Goal: Task Accomplishment & Management: Use online tool/utility

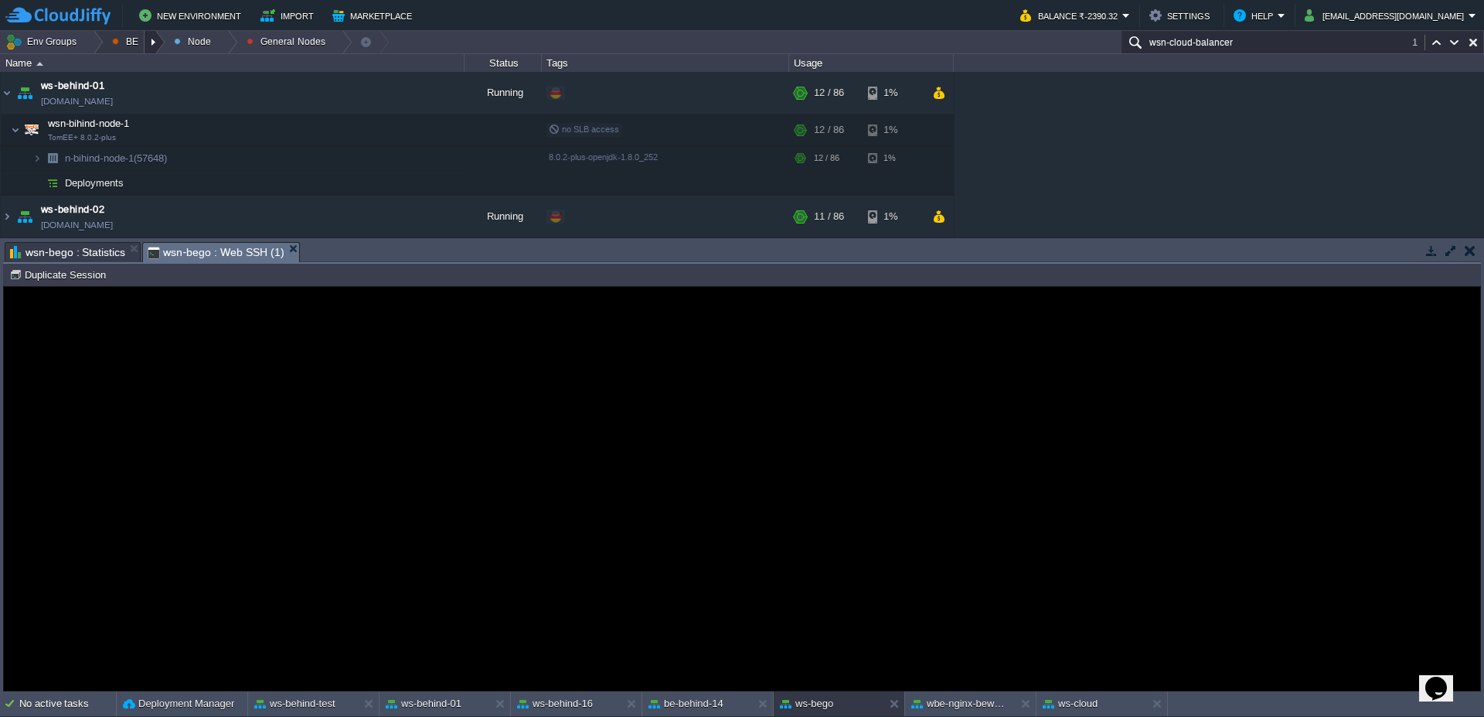
click at [155, 45] on div at bounding box center [155, 42] width 21 height 22
click at [571, 16] on td "New Environment Import Marketplace" at bounding box center [503, 15] width 997 height 23
click at [9, 92] on img at bounding box center [7, 93] width 12 height 42
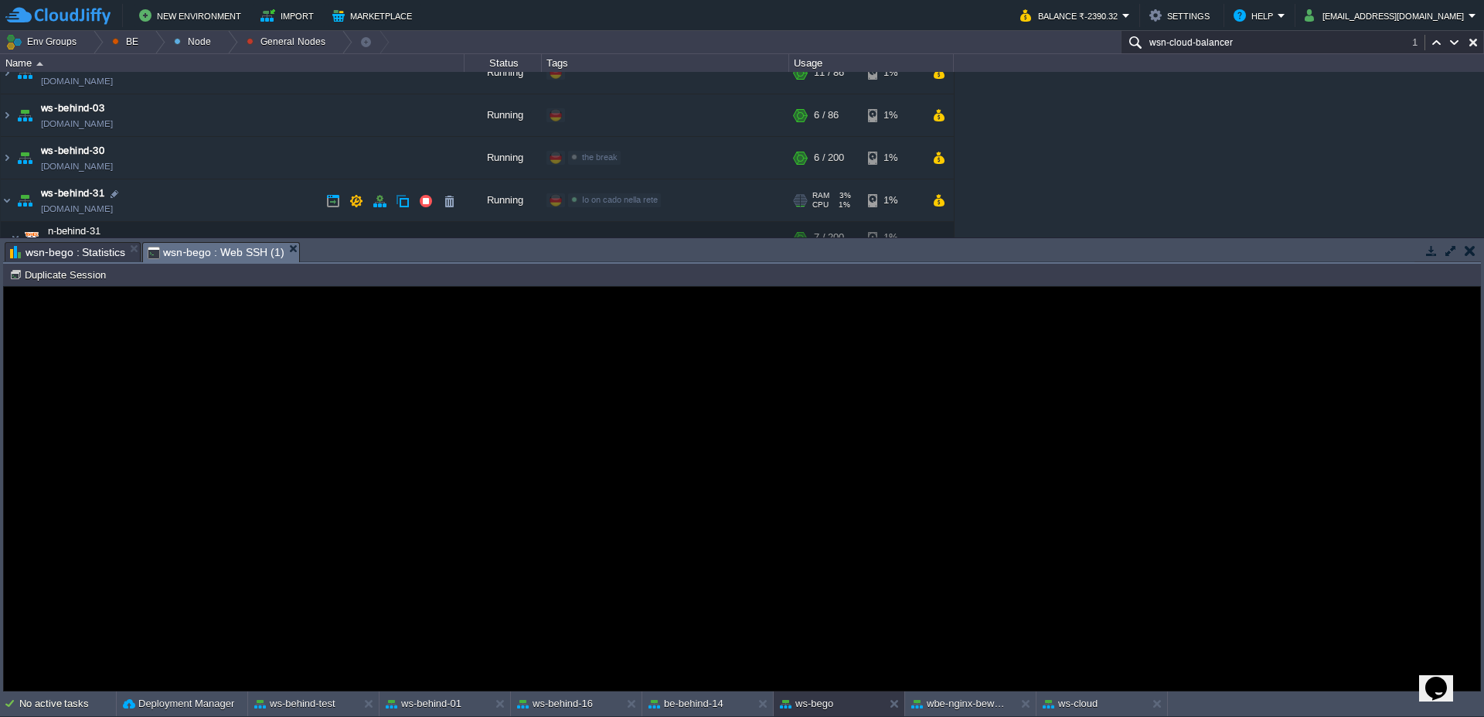
scroll to position [93, 0]
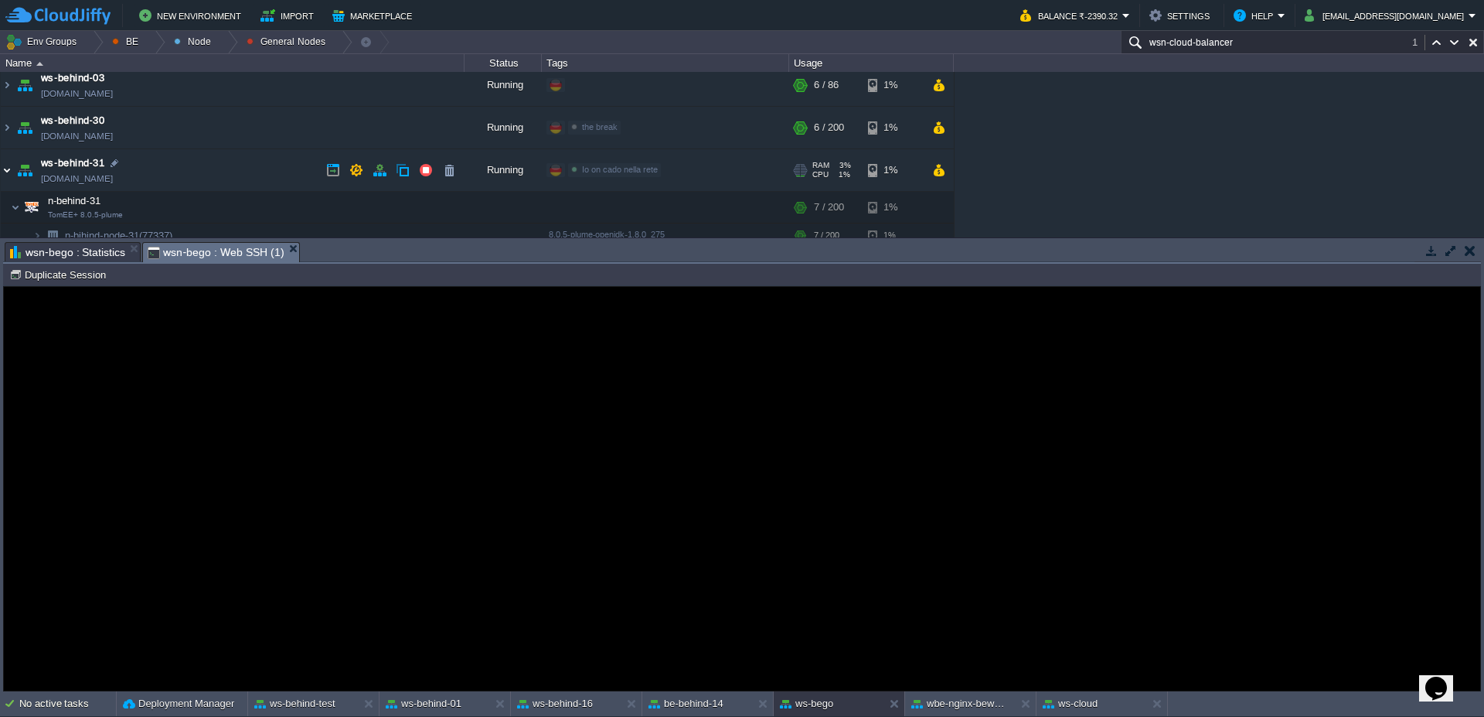
click at [5, 175] on img at bounding box center [7, 170] width 12 height 42
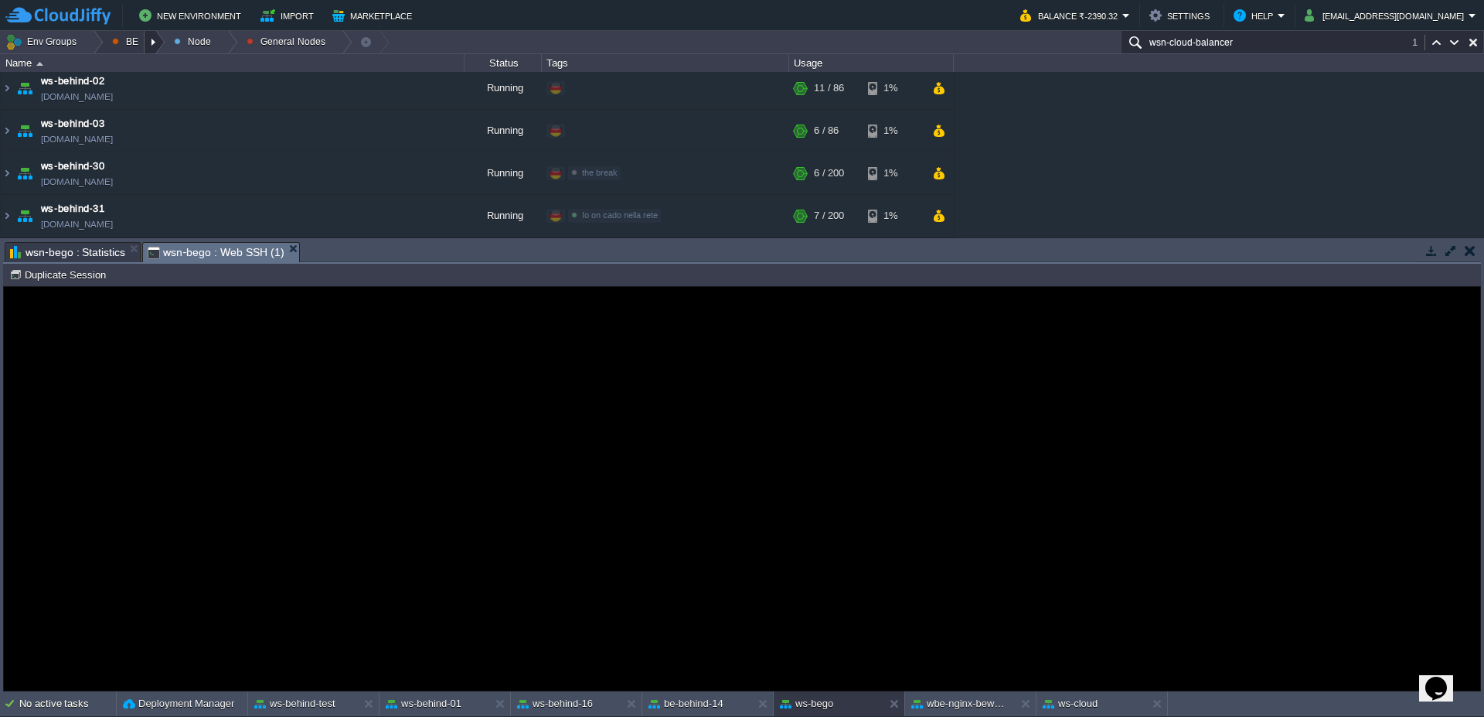
click at [158, 43] on div at bounding box center [155, 42] width 21 height 22
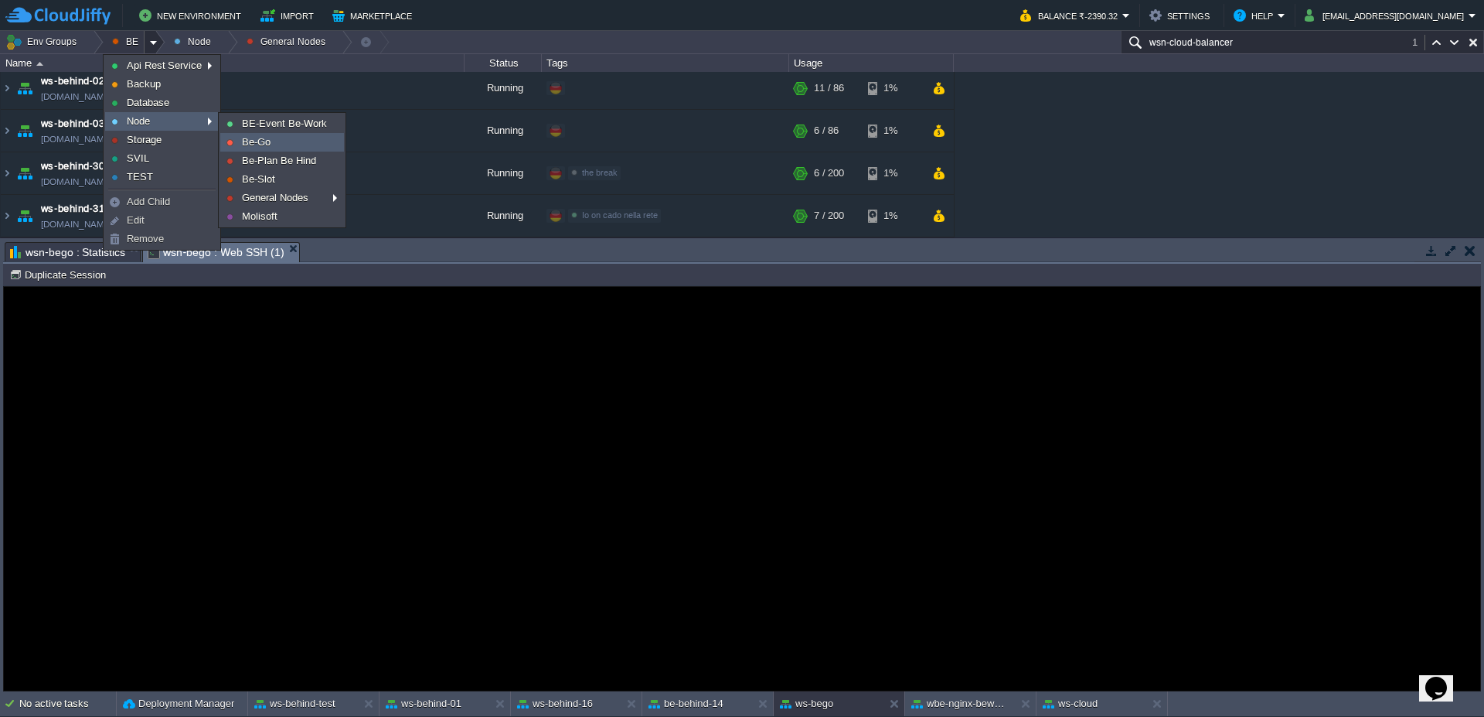
click at [271, 140] on span "Be-Go" at bounding box center [256, 142] width 29 height 12
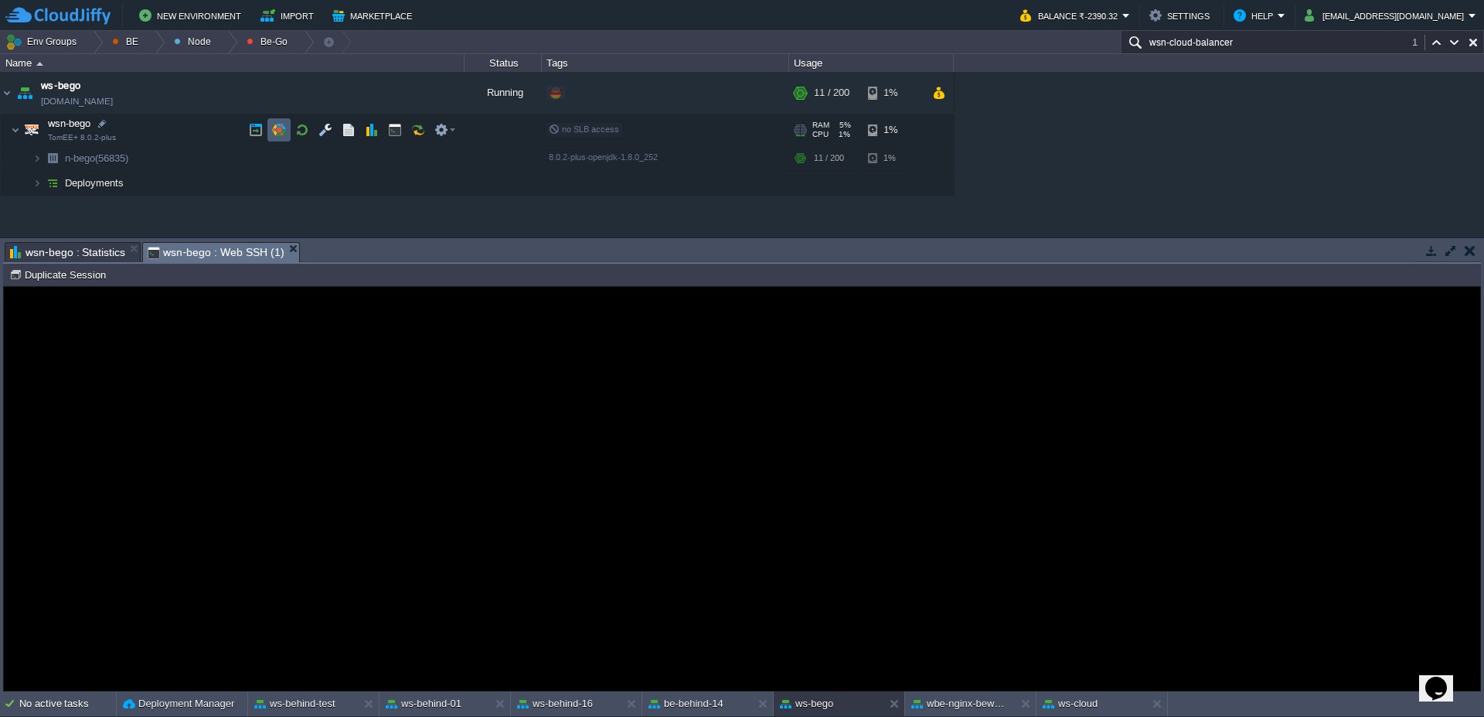
scroll to position [0, 0]
click at [386, 155] on td at bounding box center [394, 157] width 23 height 23
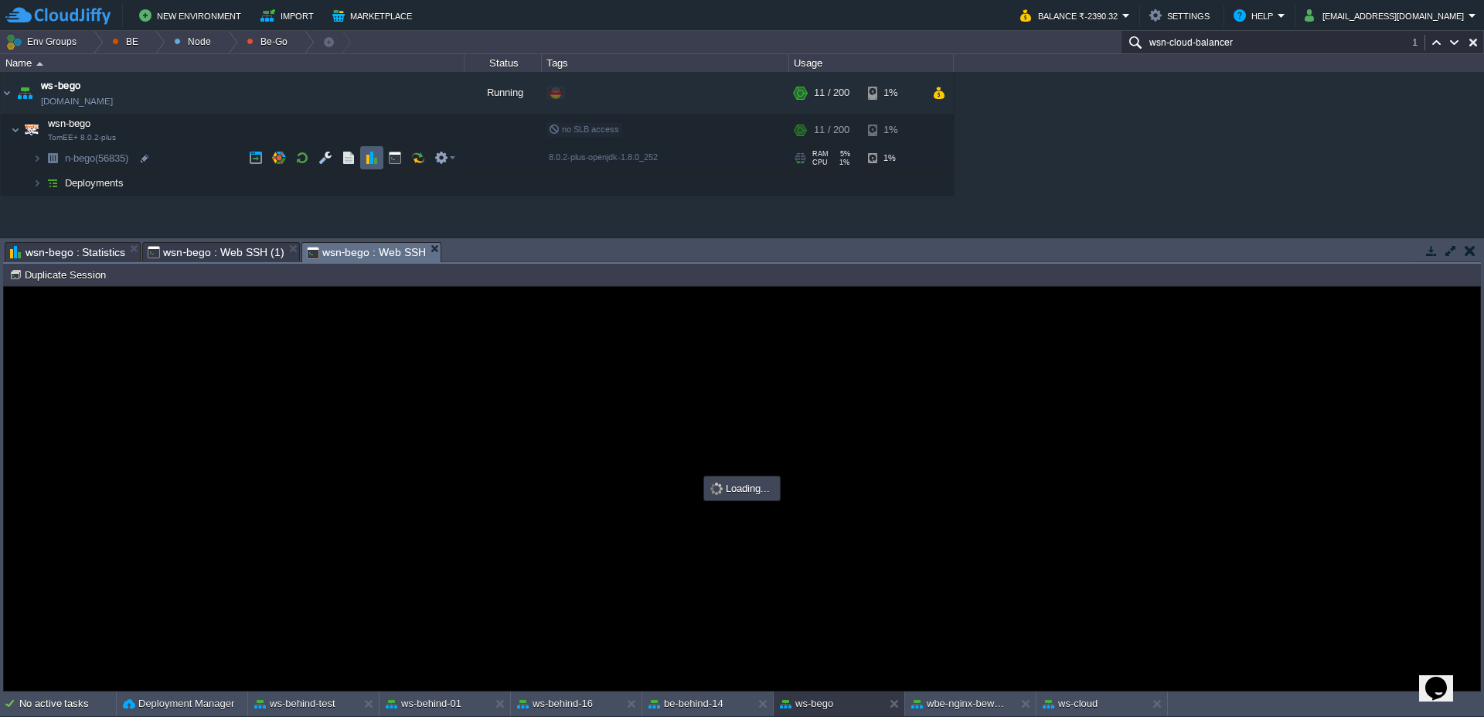
click at [375, 155] on button "button" at bounding box center [372, 158] width 14 height 14
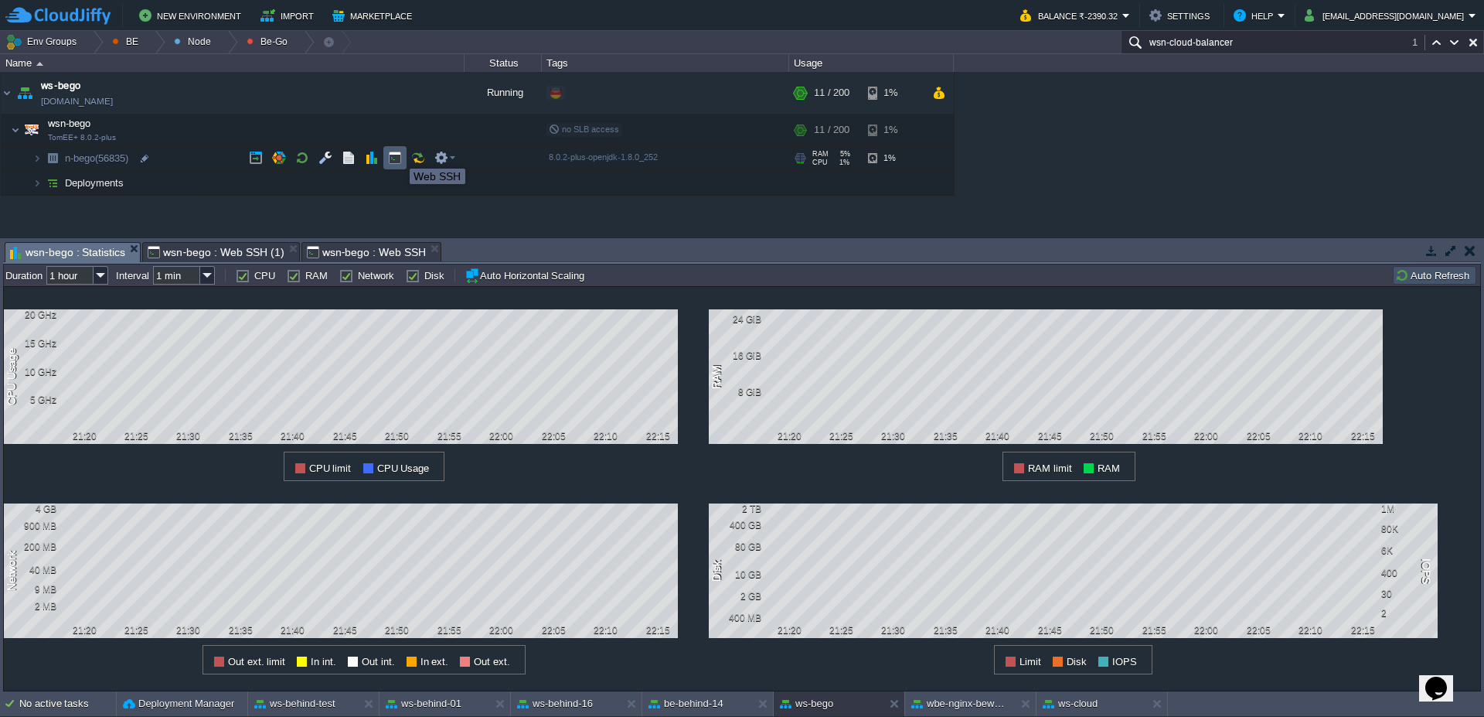
click at [393, 155] on button "button" at bounding box center [395, 158] width 14 height 14
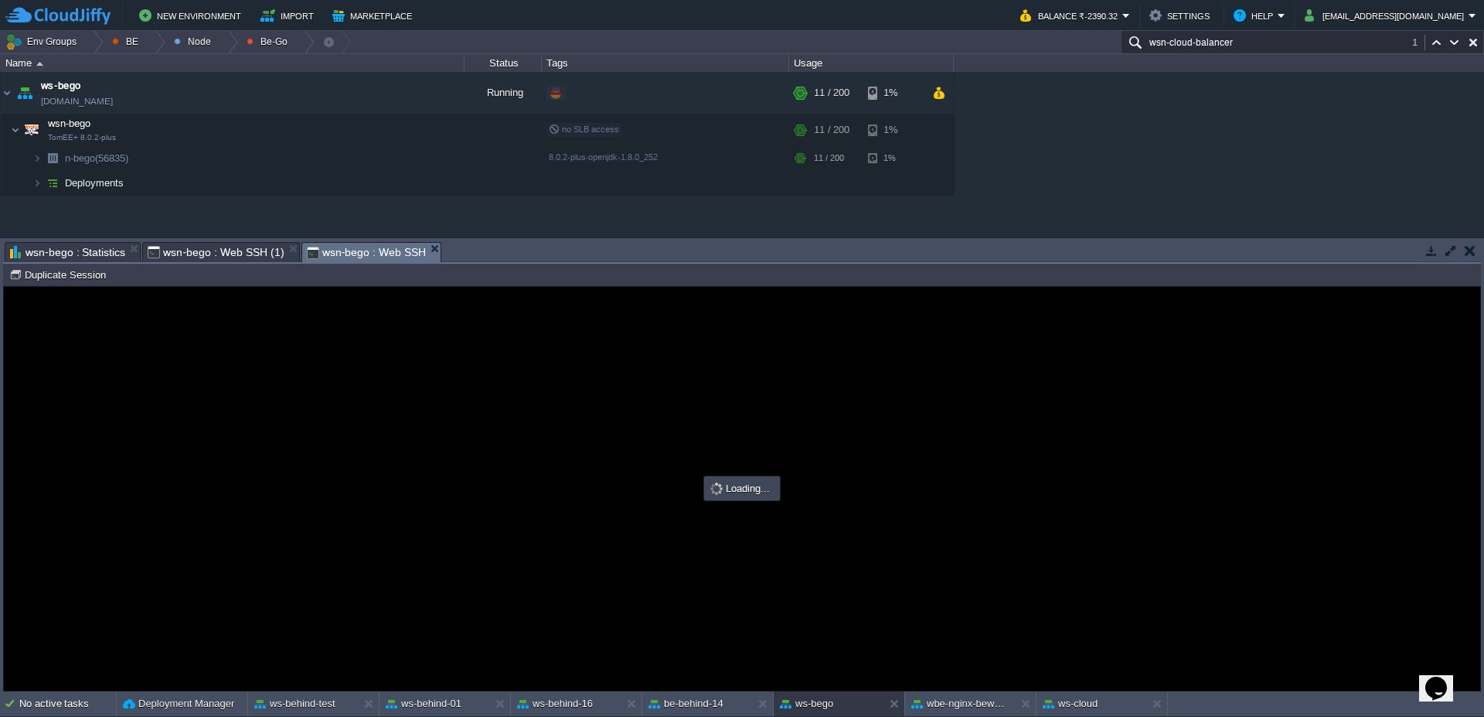
type input "#000000"
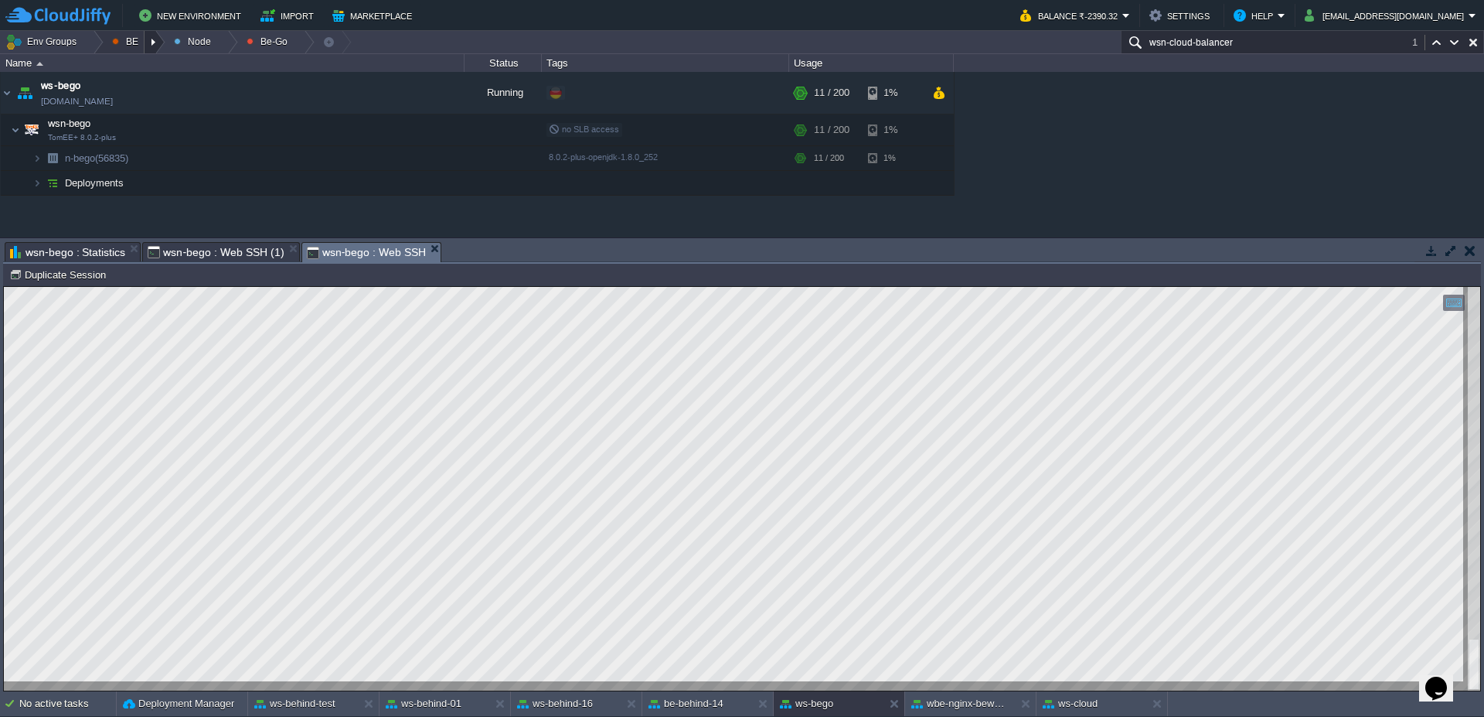
click at [150, 39] on div at bounding box center [155, 42] width 21 height 22
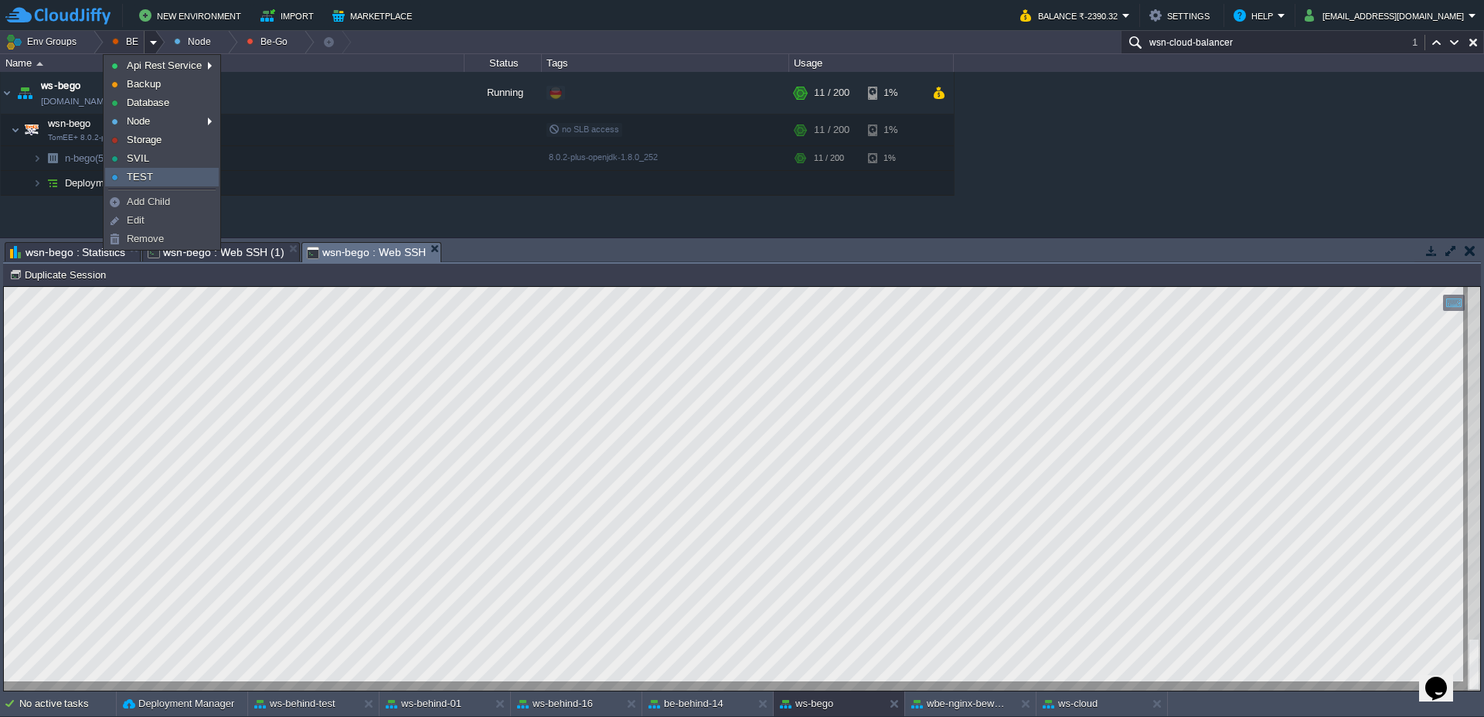
click at [179, 181] on link "TEST" at bounding box center [162, 177] width 112 height 17
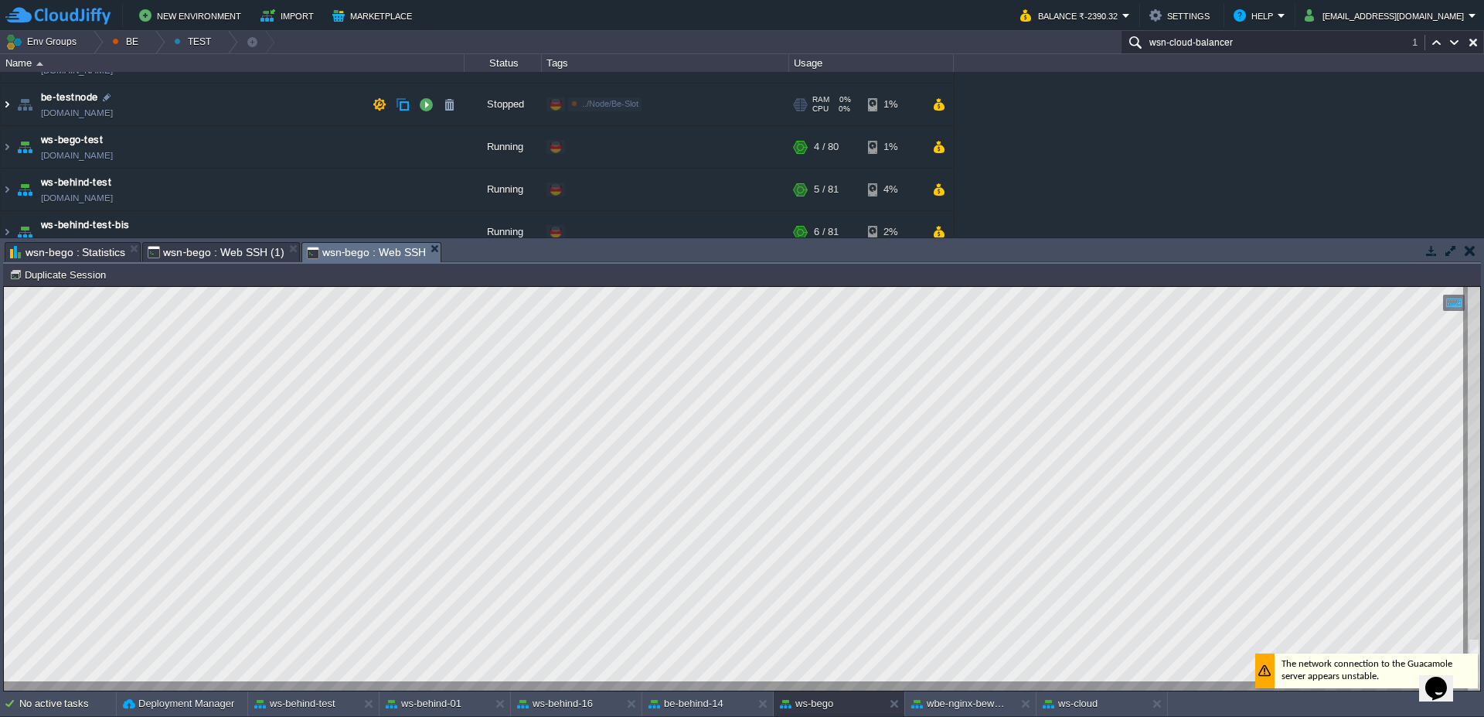
scroll to position [47, 0]
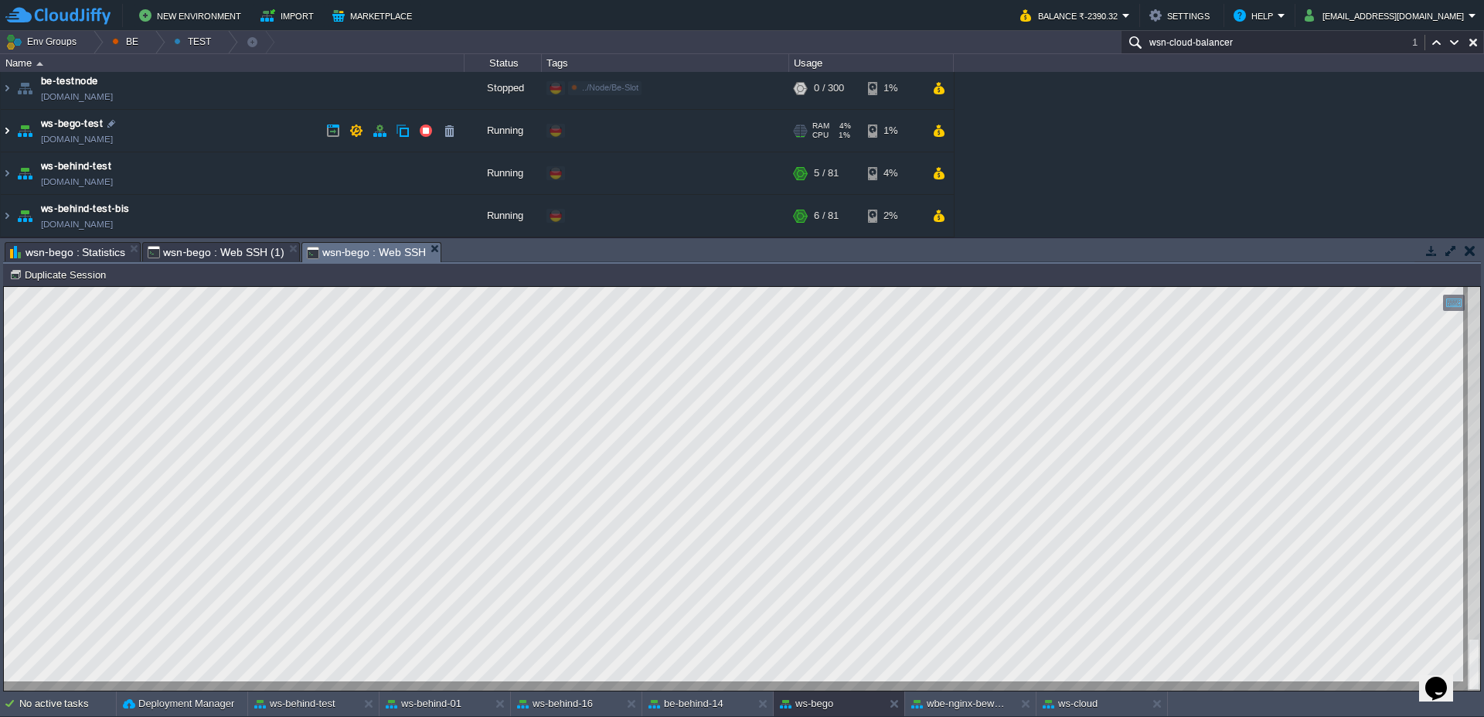
click at [4, 128] on img at bounding box center [7, 131] width 12 height 42
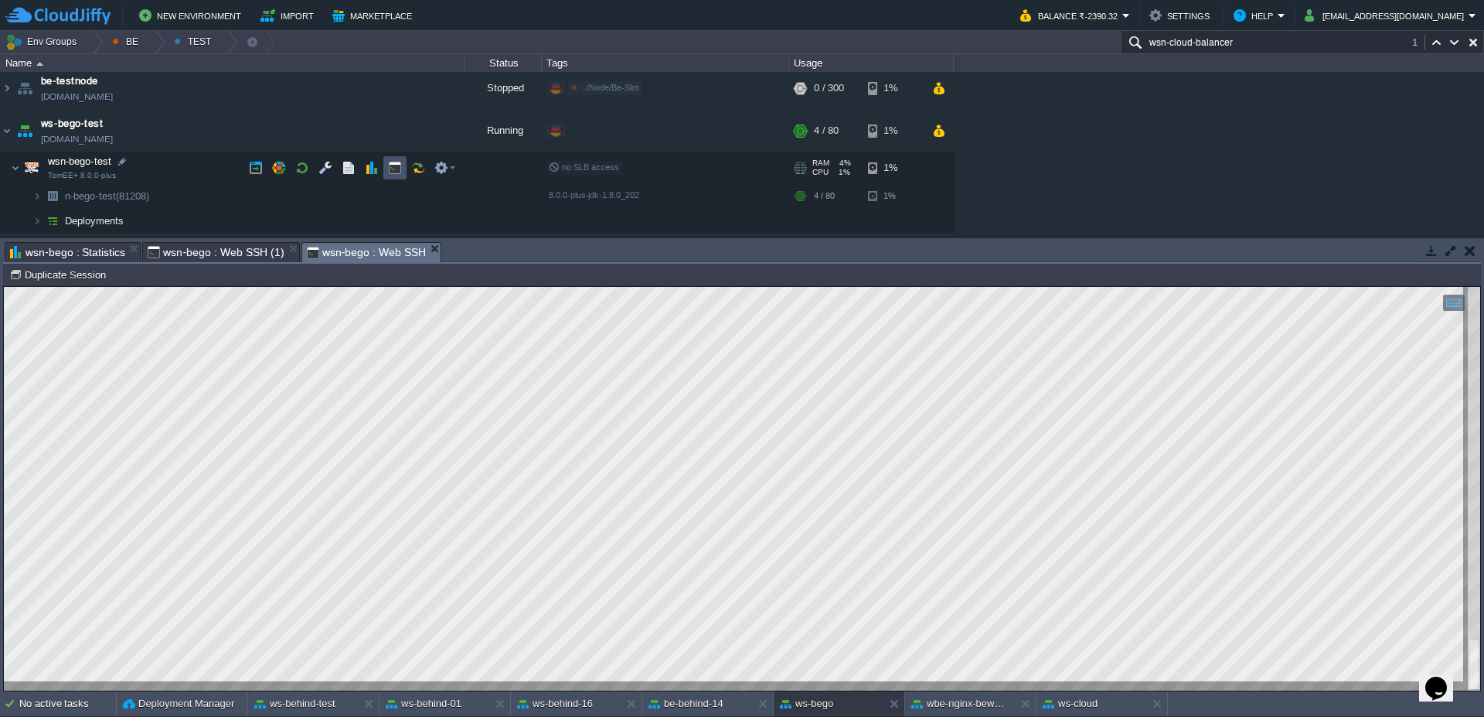
click at [398, 164] on button "button" at bounding box center [395, 168] width 14 height 14
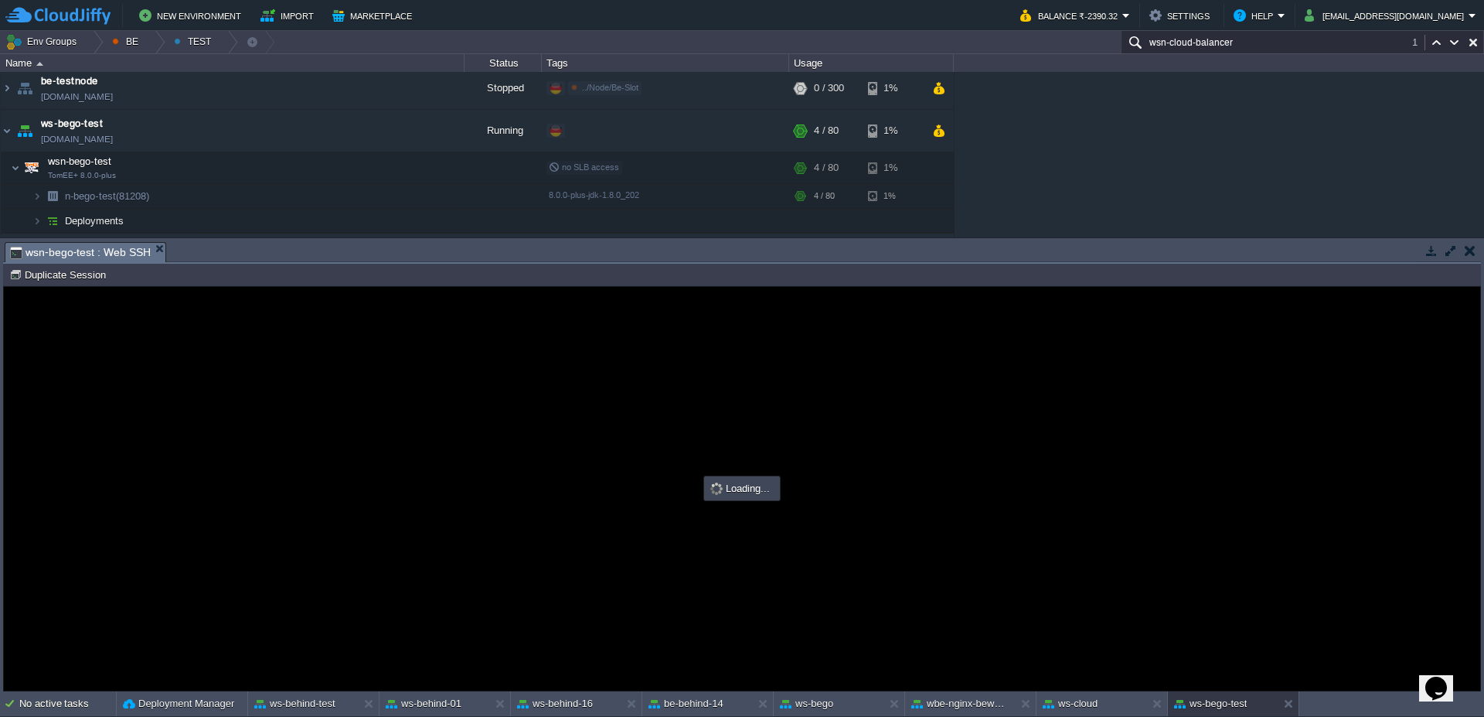
scroll to position [0, 0]
type input "#000000"
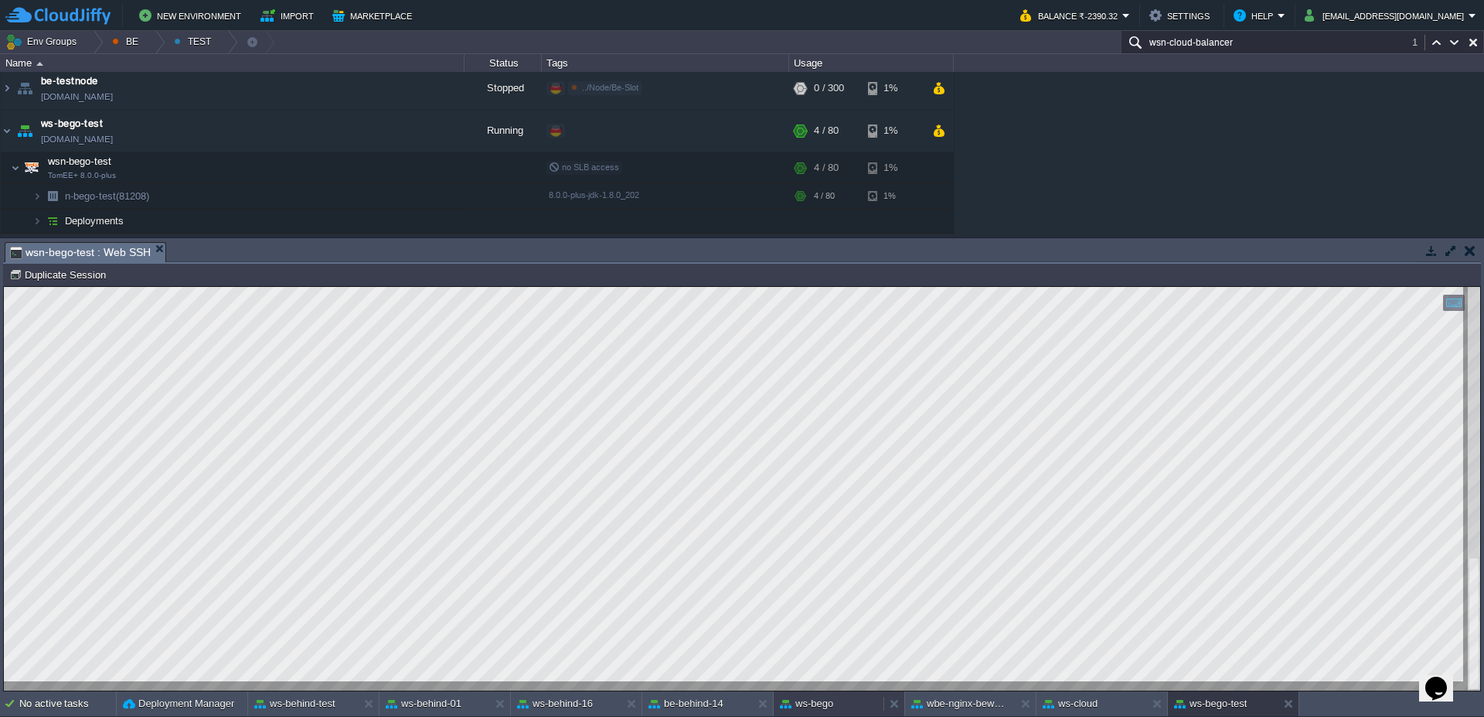
click at [826, 697] on button "ws-bego" at bounding box center [806, 703] width 53 height 15
click at [1217, 700] on button "ws-bego-test" at bounding box center [1210, 703] width 73 height 15
type textarea "MJLUtilsThread."
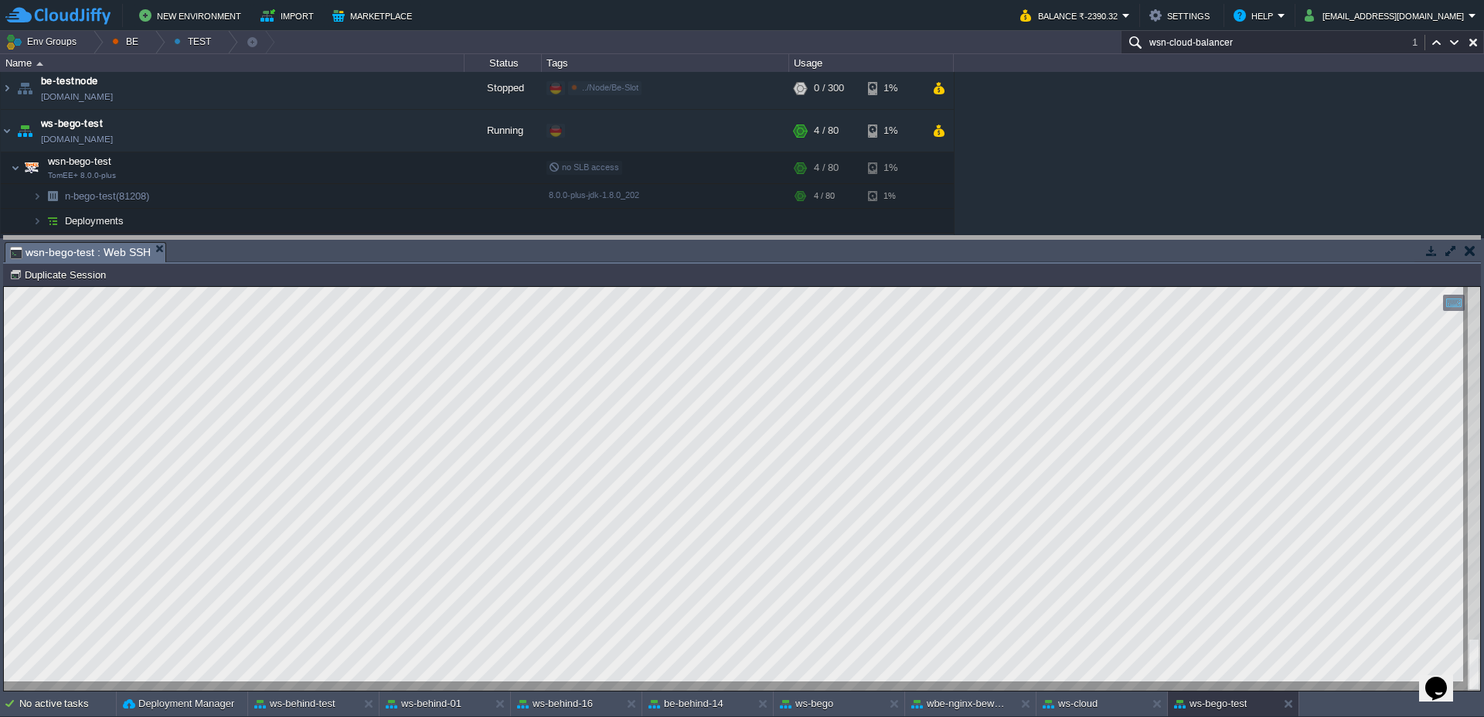
drag, startPoint x: 475, startPoint y: 260, endPoint x: 473, endPoint y: 232, distance: 27.9
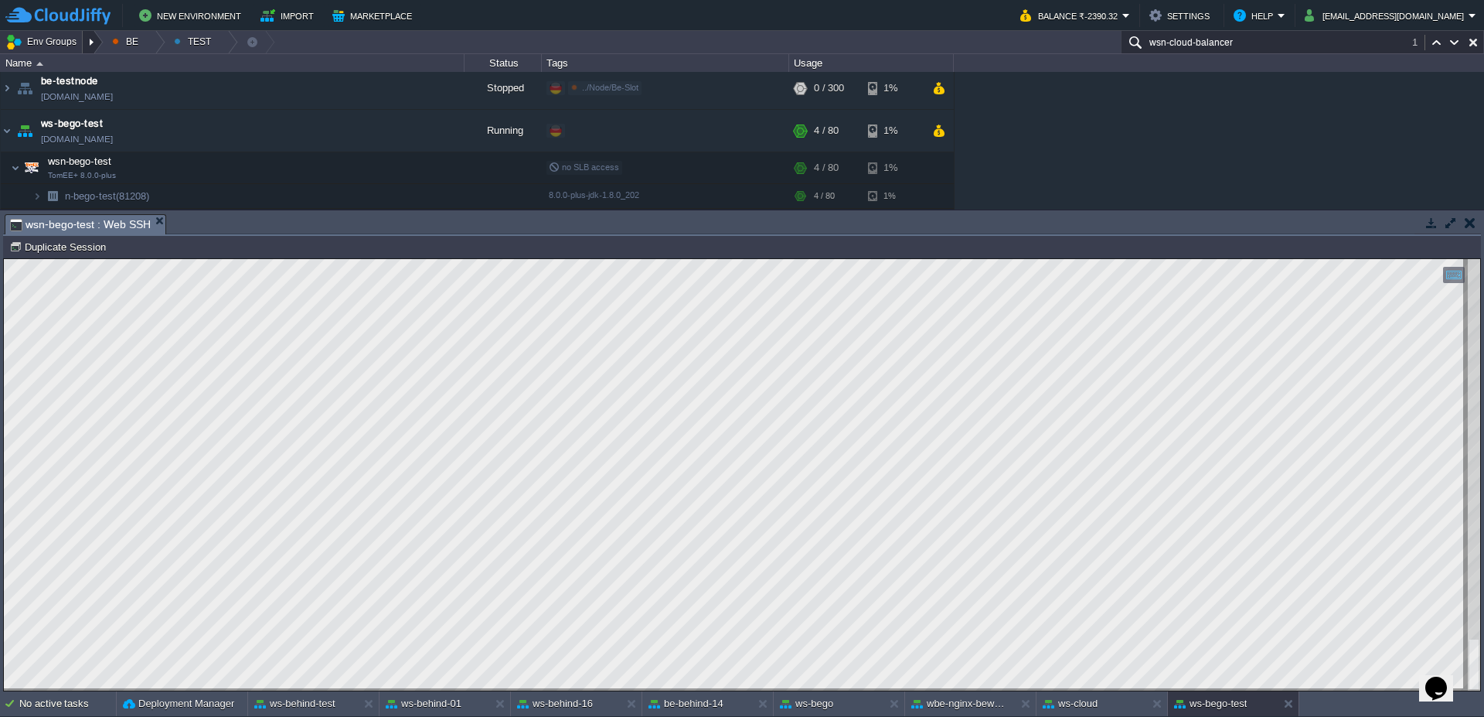
click at [99, 43] on div at bounding box center [93, 42] width 21 height 22
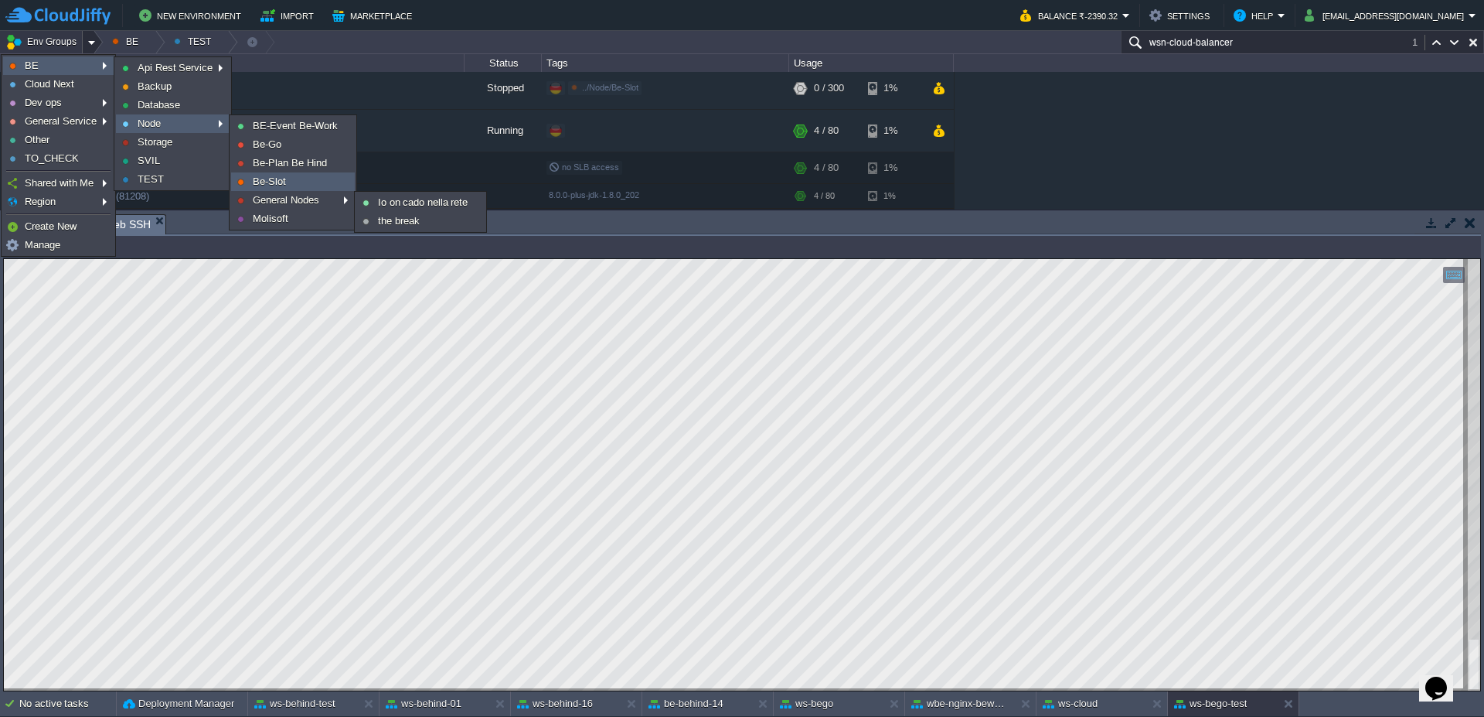
click at [293, 184] on link "Be-Slot" at bounding box center [293, 181] width 122 height 17
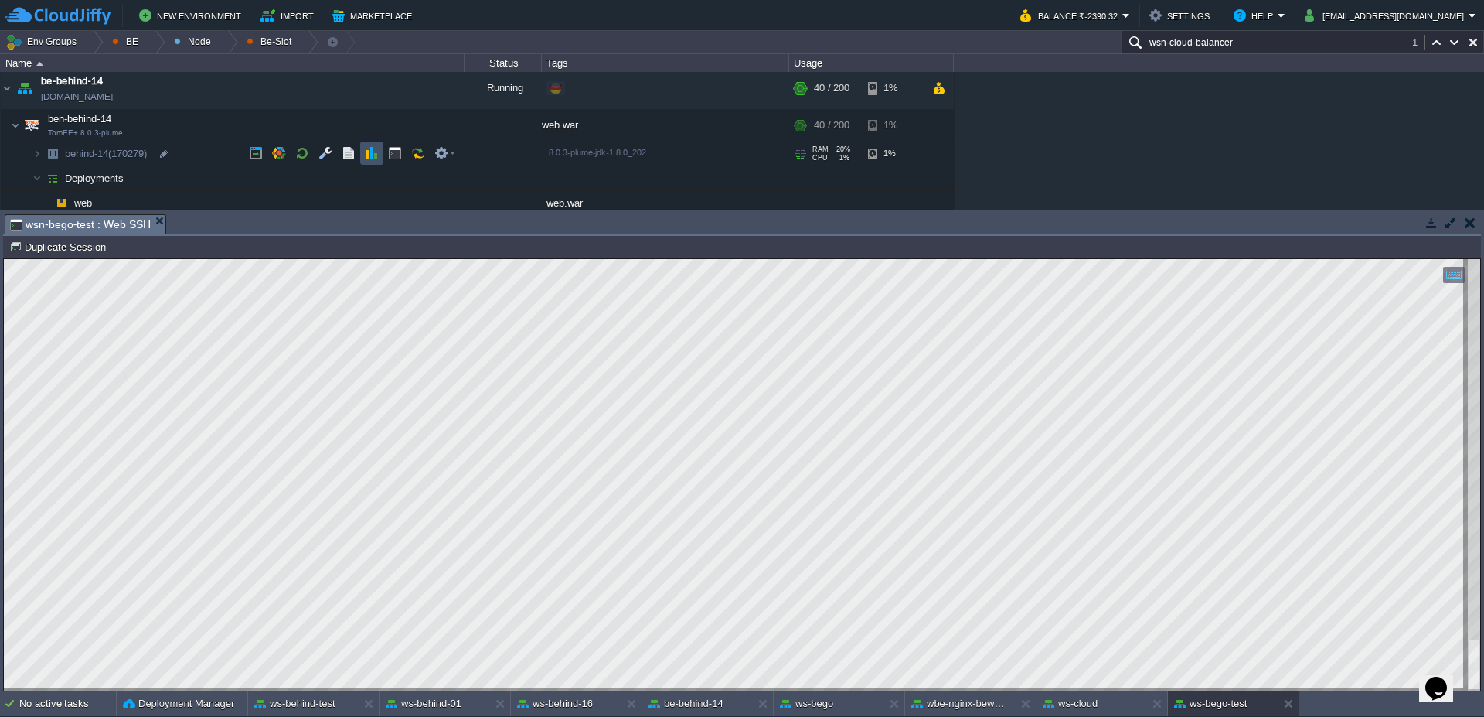
click at [375, 156] on button "button" at bounding box center [372, 153] width 14 height 14
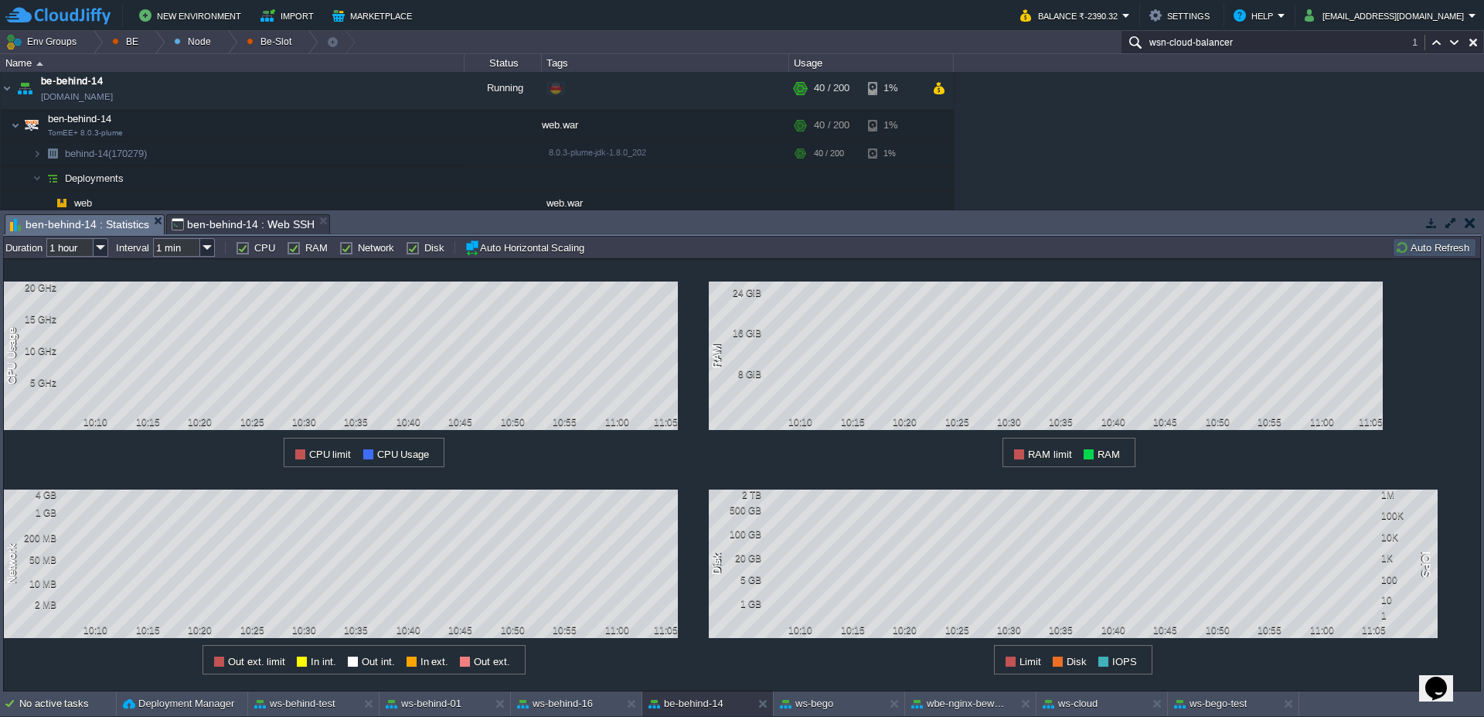
click at [1431, 253] on button "Auto Refresh" at bounding box center [1434, 247] width 79 height 14
click at [397, 150] on button "button" at bounding box center [395, 153] width 14 height 14
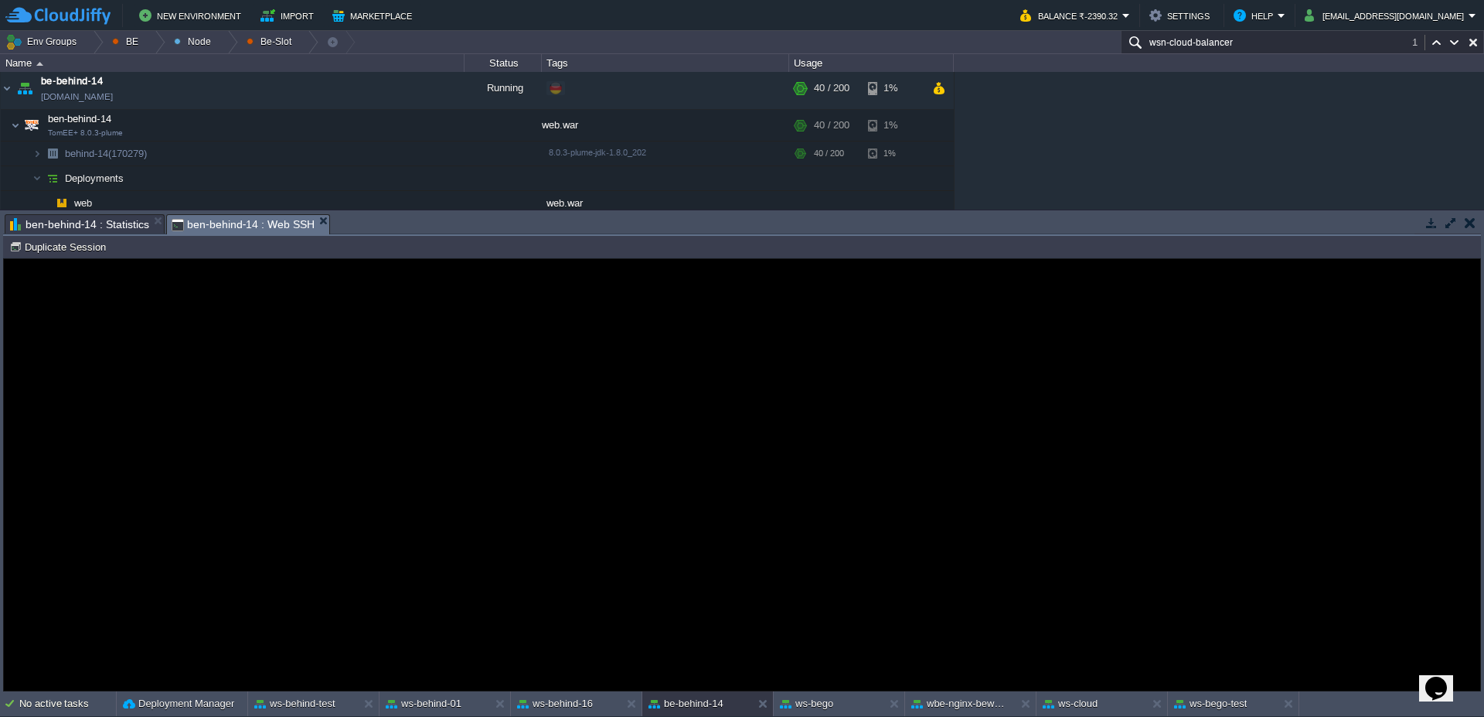
click at [63, 257] on div "behind-14 (170279) Duplicate Session" at bounding box center [742, 247] width 1478 height 22
click at [82, 251] on button "Duplicate Session" at bounding box center [59, 247] width 101 height 14
type input "#000000"
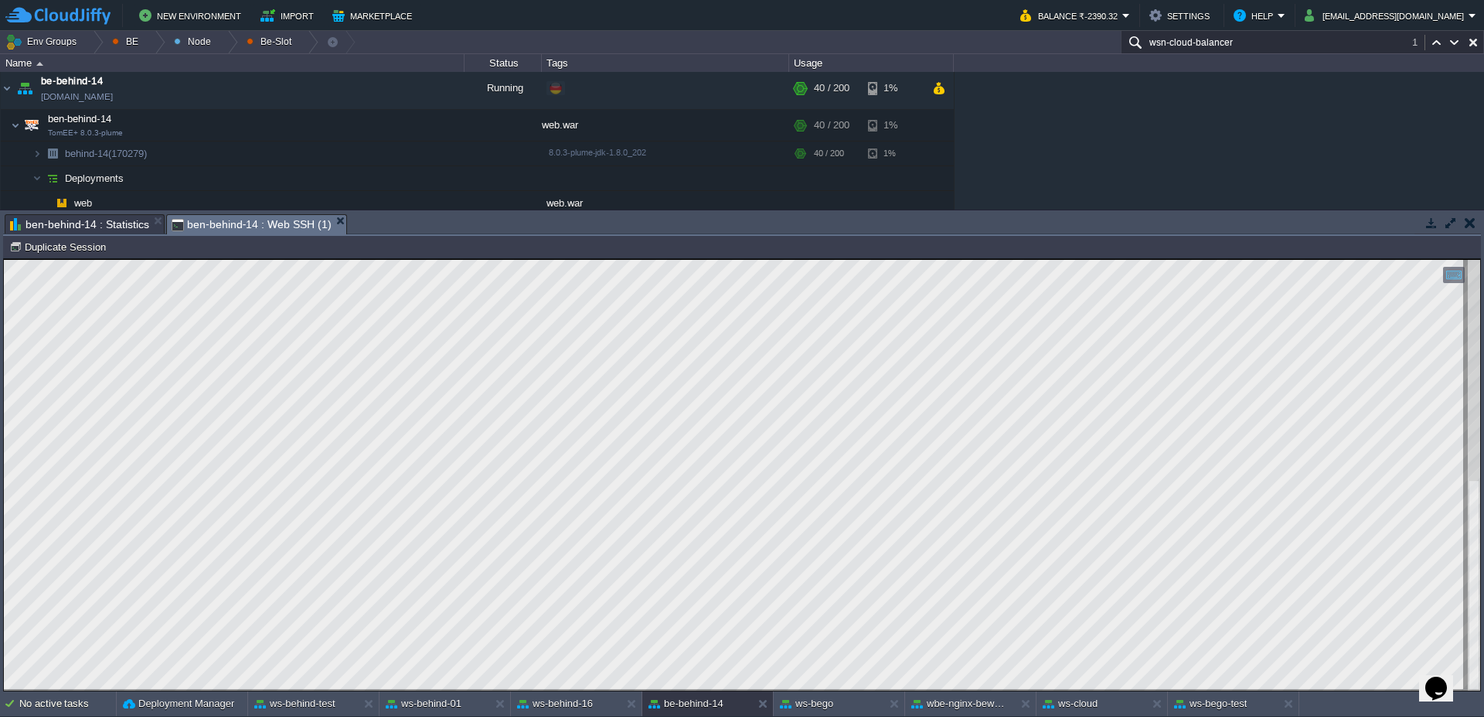
click at [98, 227] on span "ben-behind-14 : Statistics" at bounding box center [79, 224] width 139 height 19
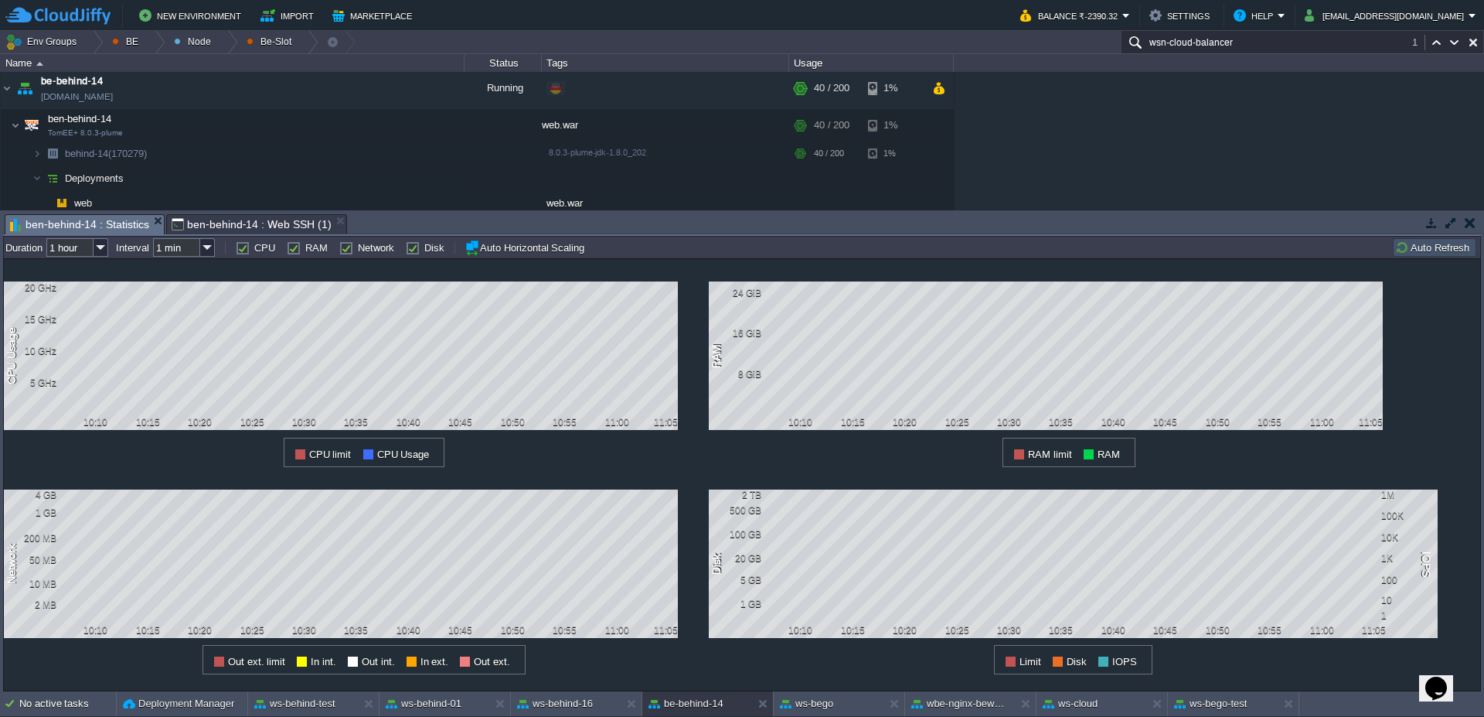
click at [1447, 248] on button "Auto Refresh" at bounding box center [1434, 247] width 79 height 14
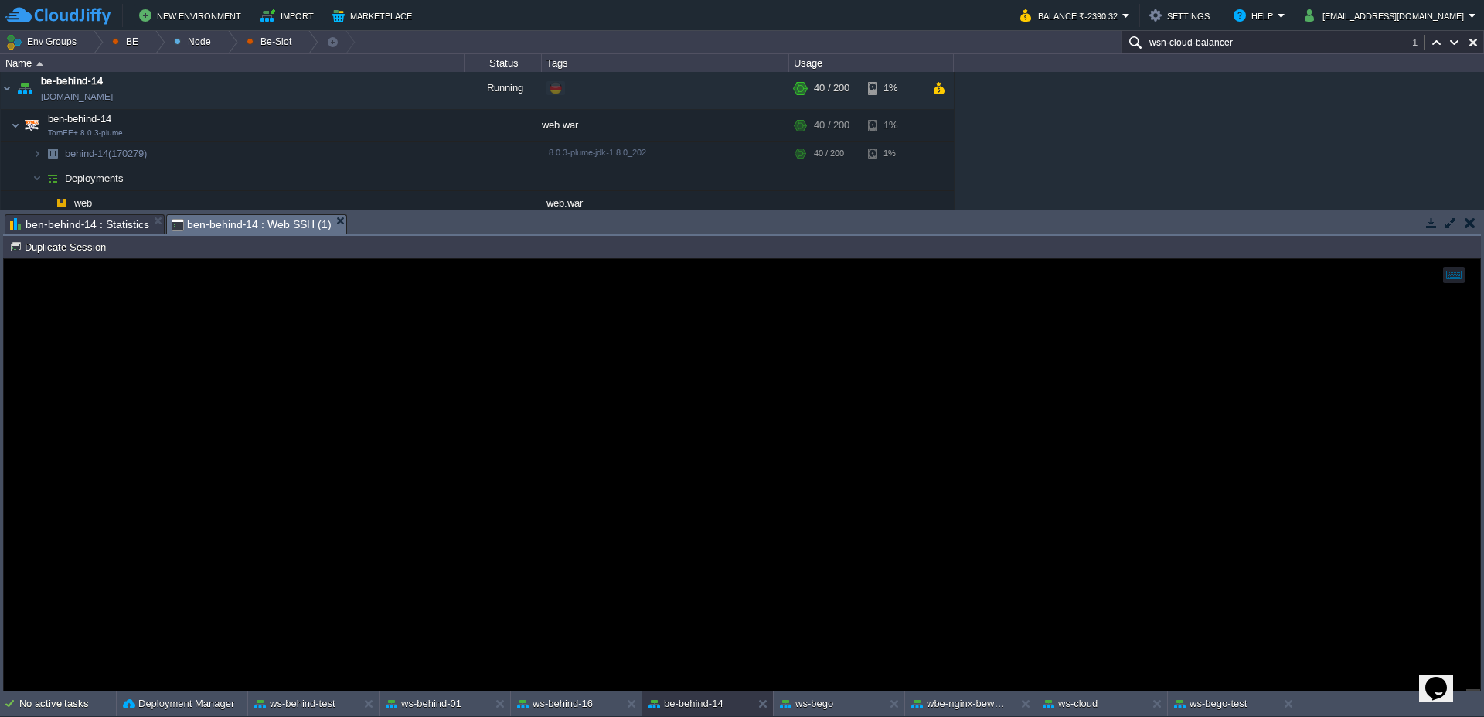
click at [215, 217] on span "ben-behind-14 : Web SSH (1)" at bounding box center [252, 224] width 160 height 19
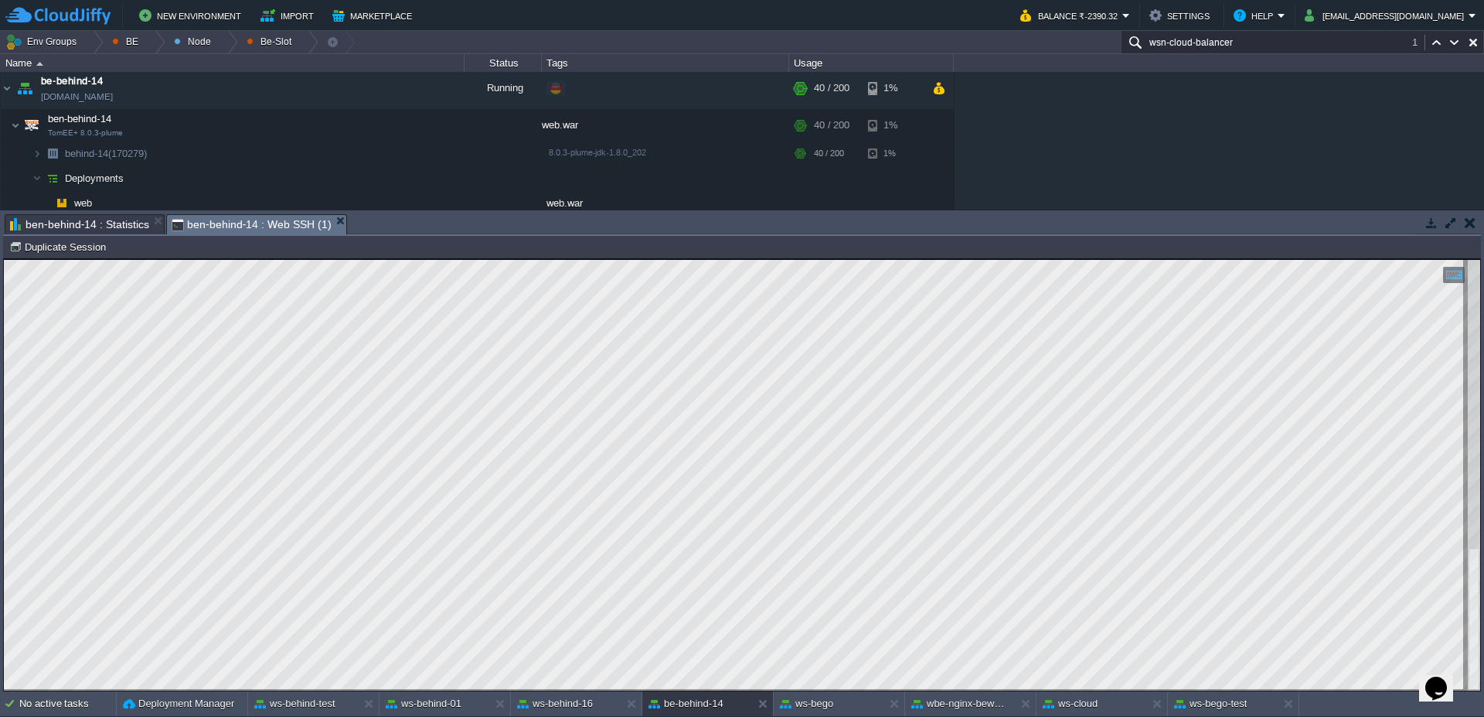
type textarea "/opt/tomcat/temp/log/heapdump.hprof"
click at [77, 250] on button "Duplicate Session" at bounding box center [59, 247] width 101 height 14
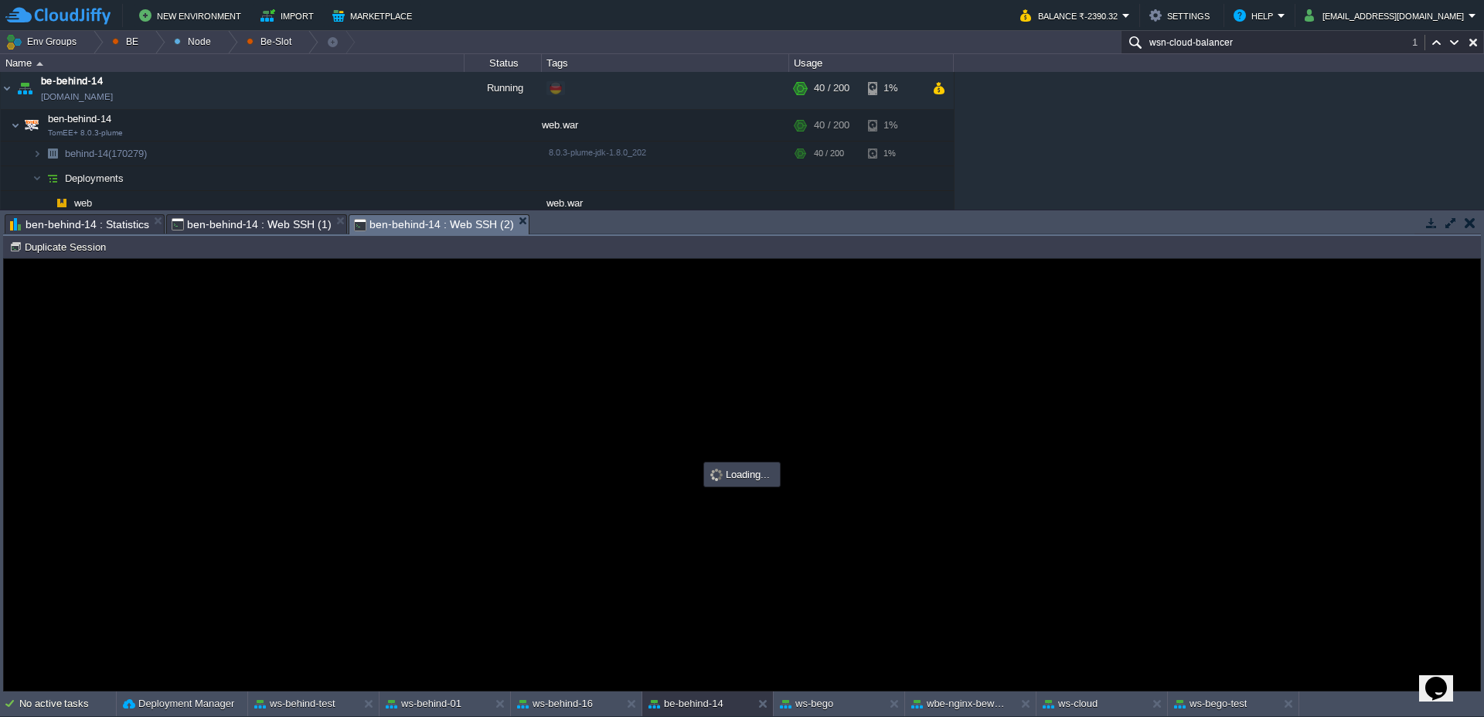
scroll to position [0, 0]
type input "#000000"
click at [221, 223] on span "ben-behind-14 : Web SSH (1)" at bounding box center [252, 224] width 160 height 19
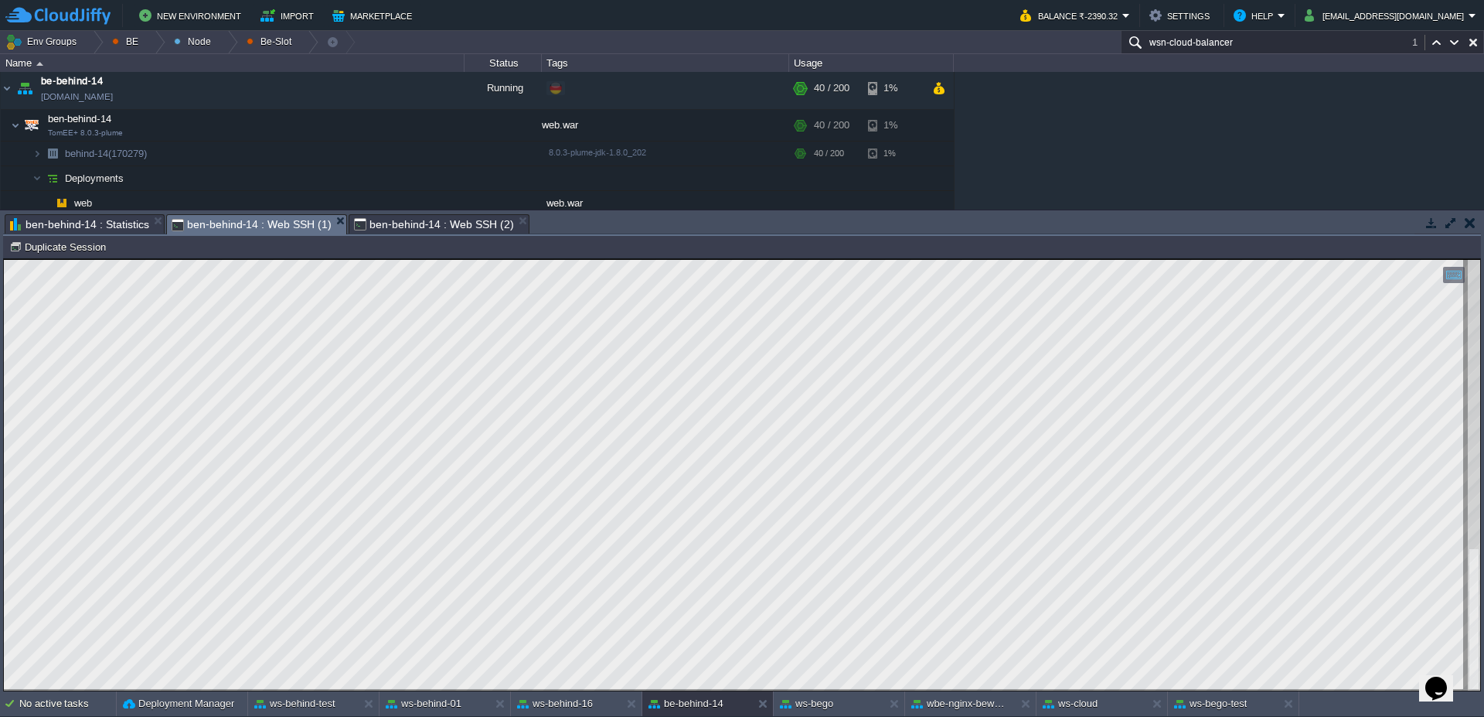
click at [445, 216] on span "ben-behind-14 : Web SSH (2)" at bounding box center [434, 224] width 160 height 19
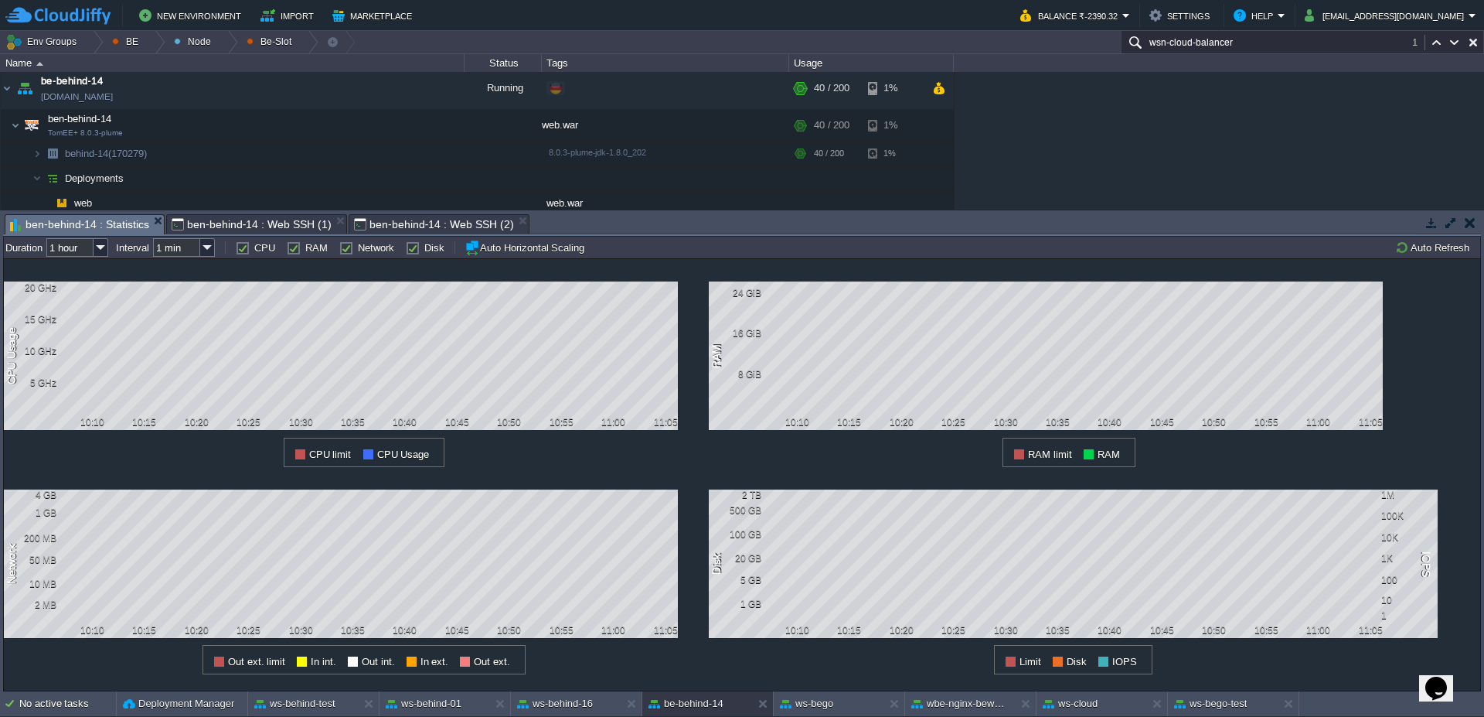
click at [90, 226] on span "ben-behind-14 : Statistics" at bounding box center [79, 224] width 139 height 19
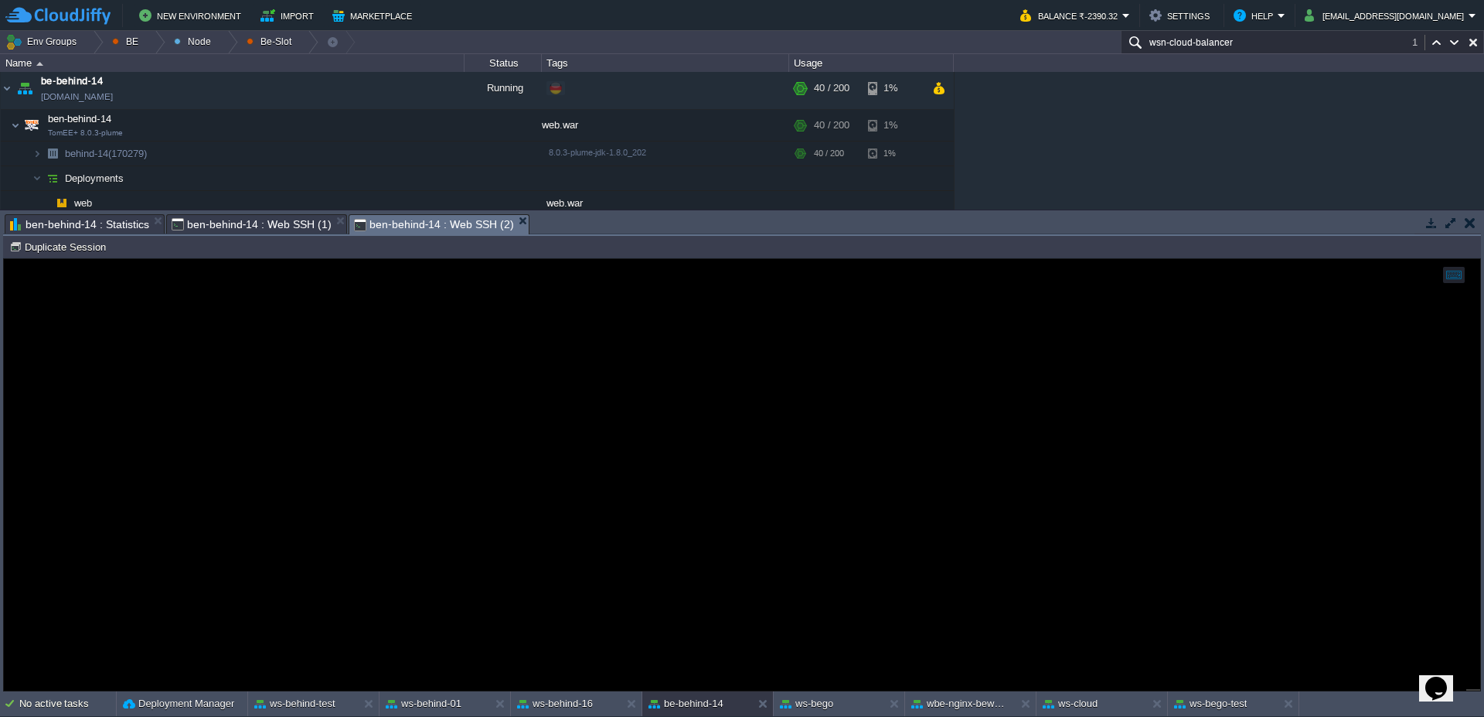
click at [463, 226] on span "ben-behind-14 : Web SSH (2)" at bounding box center [434, 224] width 160 height 19
click at [274, 229] on span "ben-behind-14 : Web SSH (1)" at bounding box center [252, 224] width 160 height 19
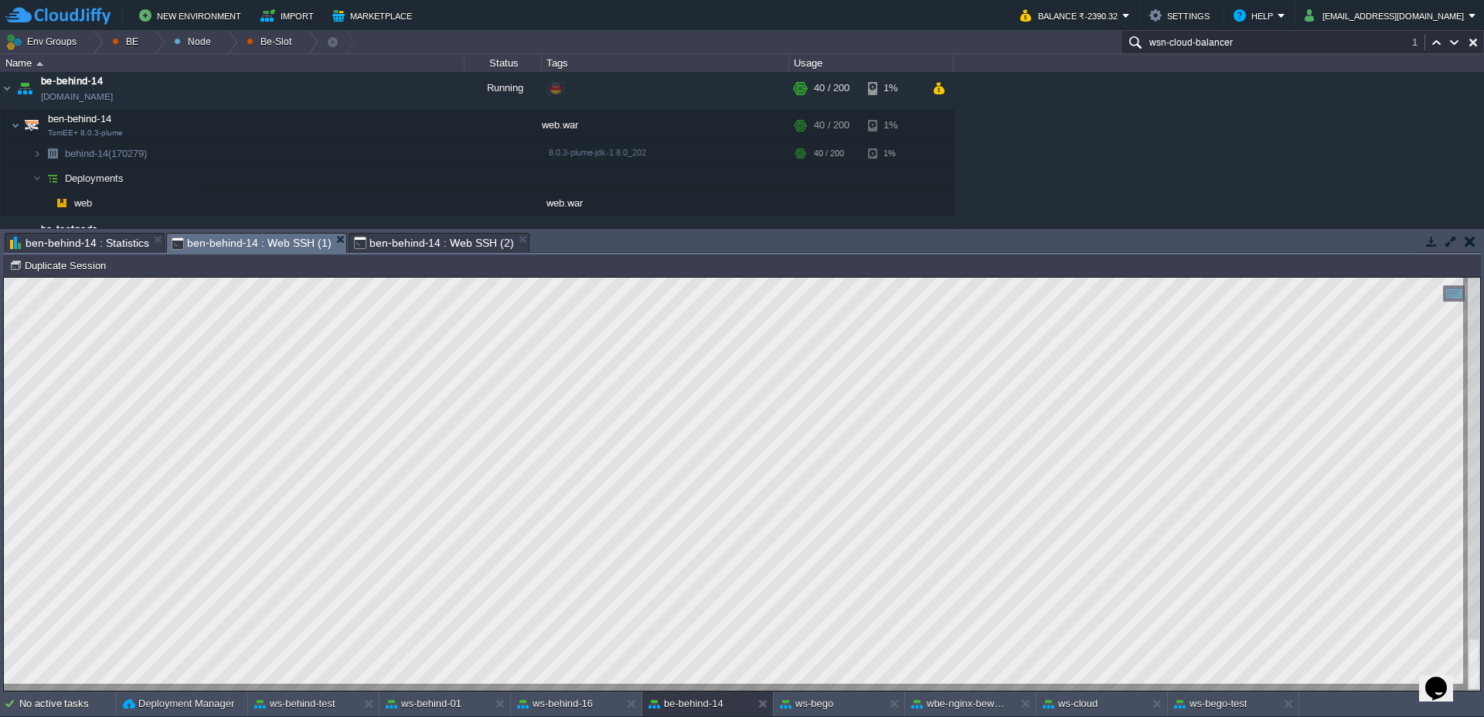
click at [622, 256] on td "behind-14 (170279) Duplicate Session" at bounding box center [742, 265] width 1475 height 19
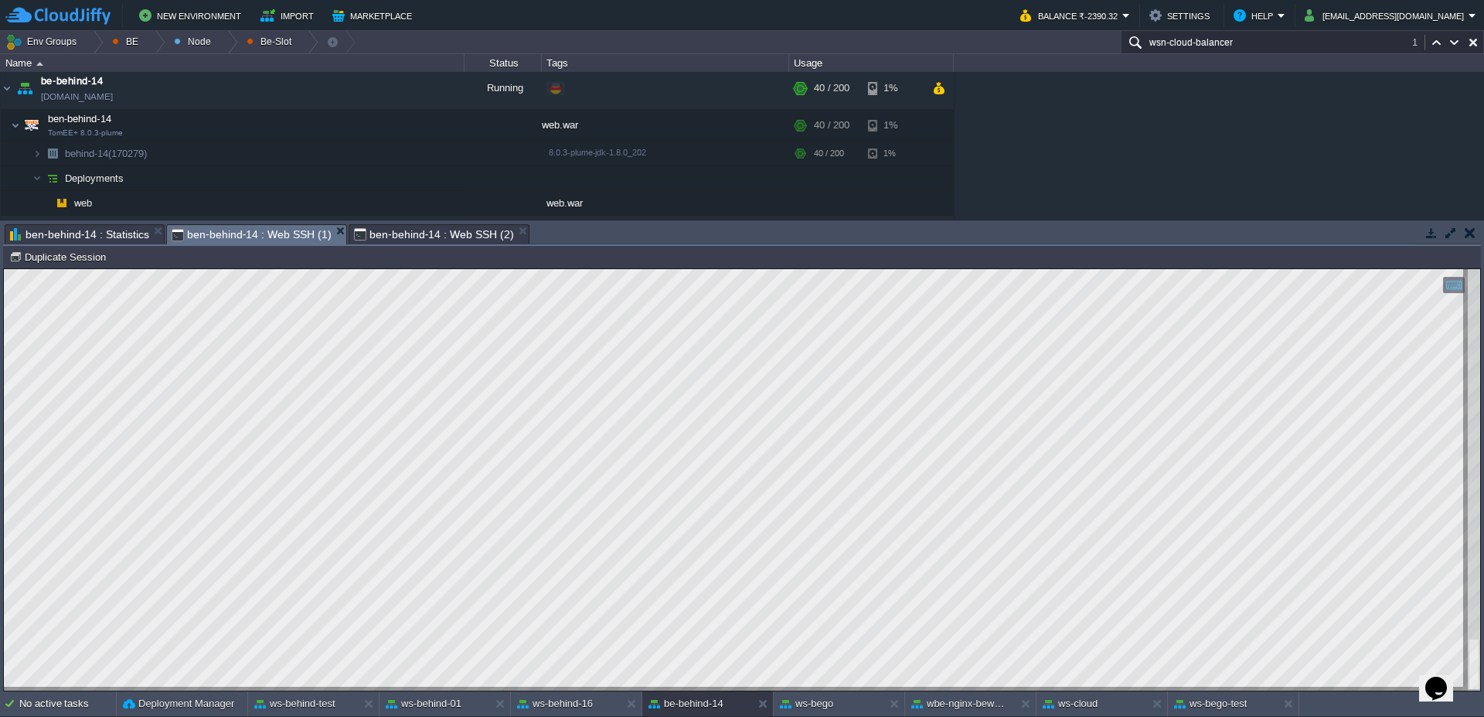
click at [422, 231] on span "ben-behind-14 : Web SSH (2)" at bounding box center [434, 234] width 160 height 19
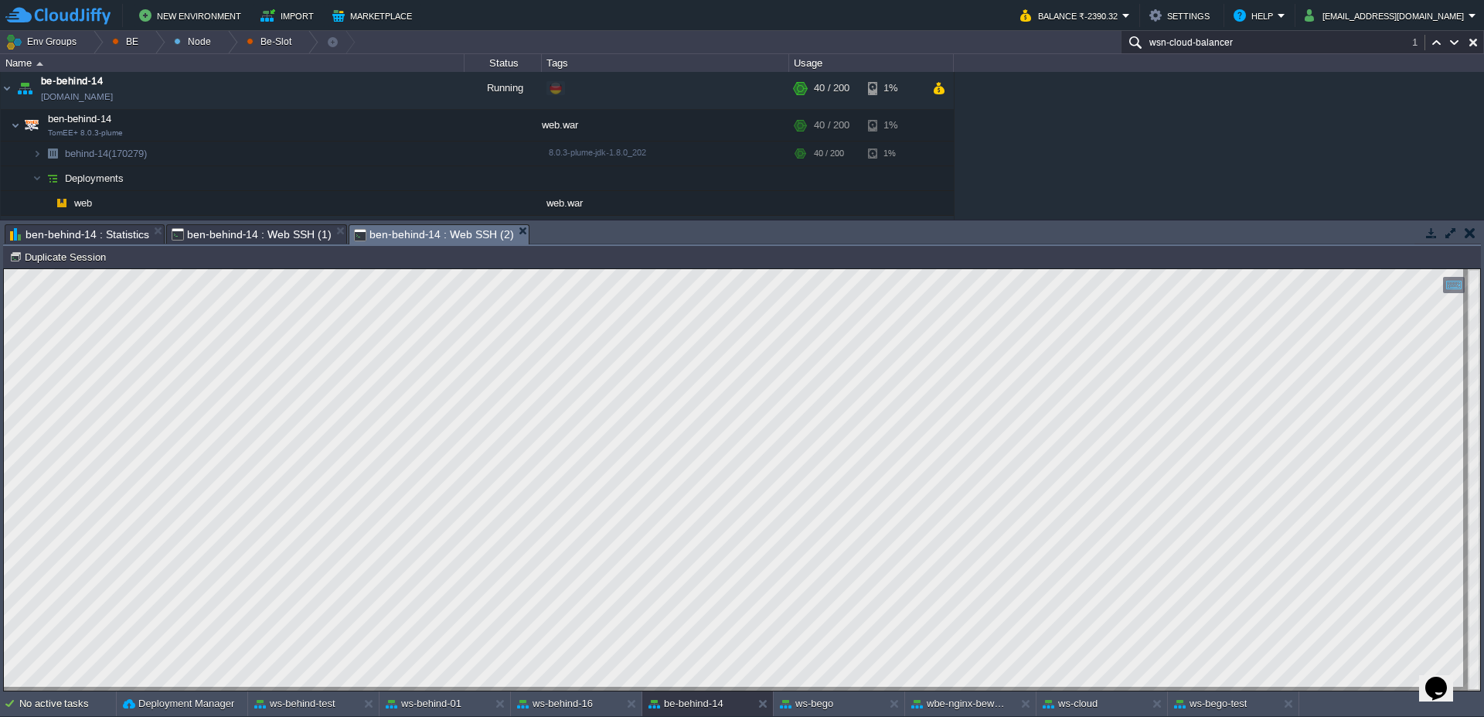
click at [226, 229] on span "ben-behind-14 : Web SSH (1)" at bounding box center [252, 234] width 160 height 19
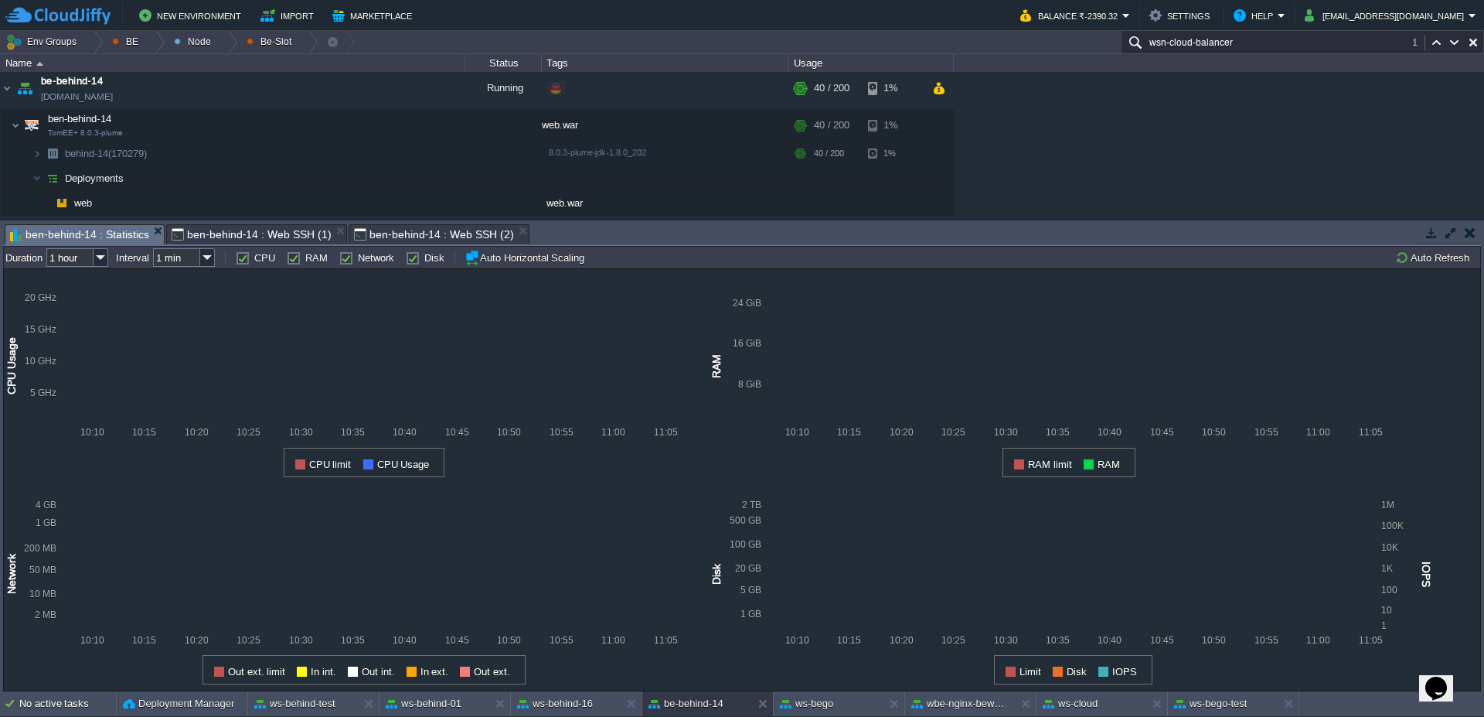
click at [86, 235] on span "ben-behind-14 : Statistics" at bounding box center [79, 234] width 139 height 19
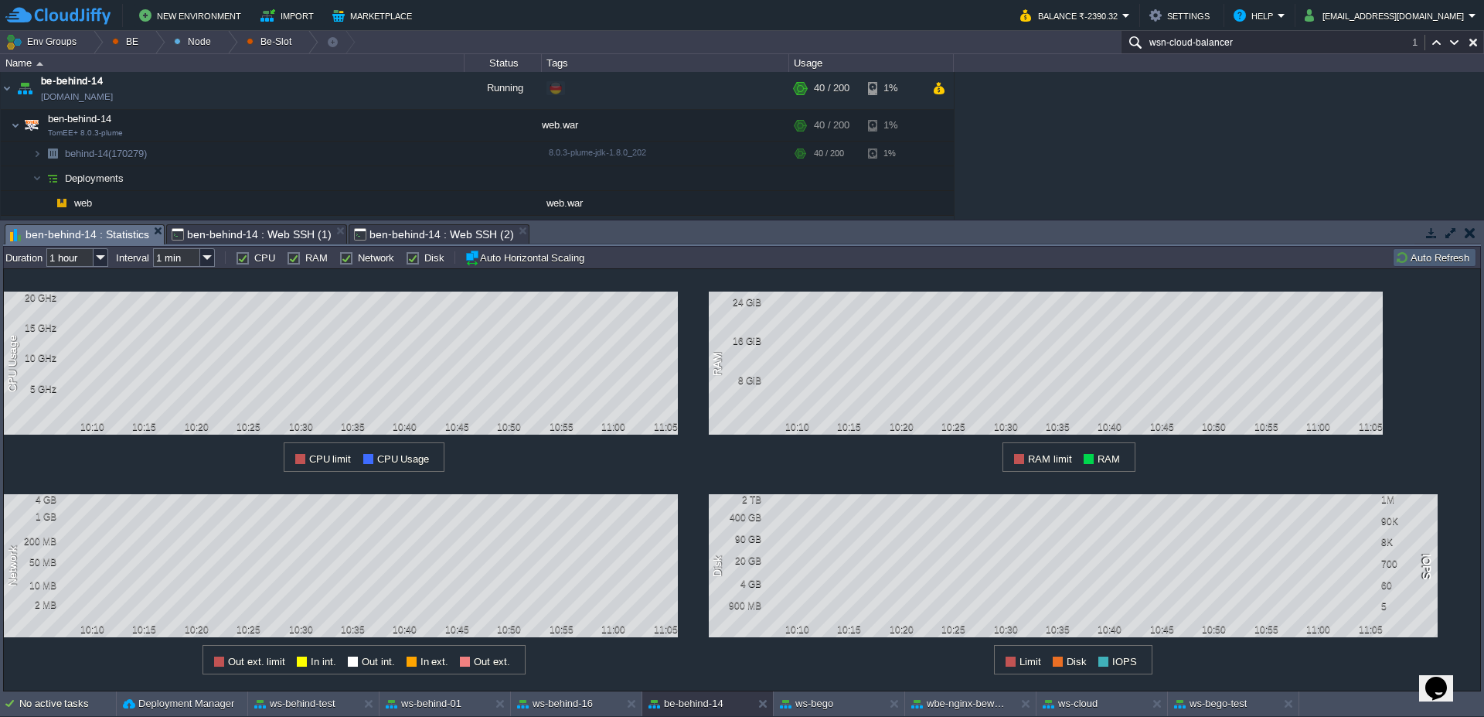
click at [1432, 264] on button "Auto Refresh" at bounding box center [1434, 257] width 79 height 14
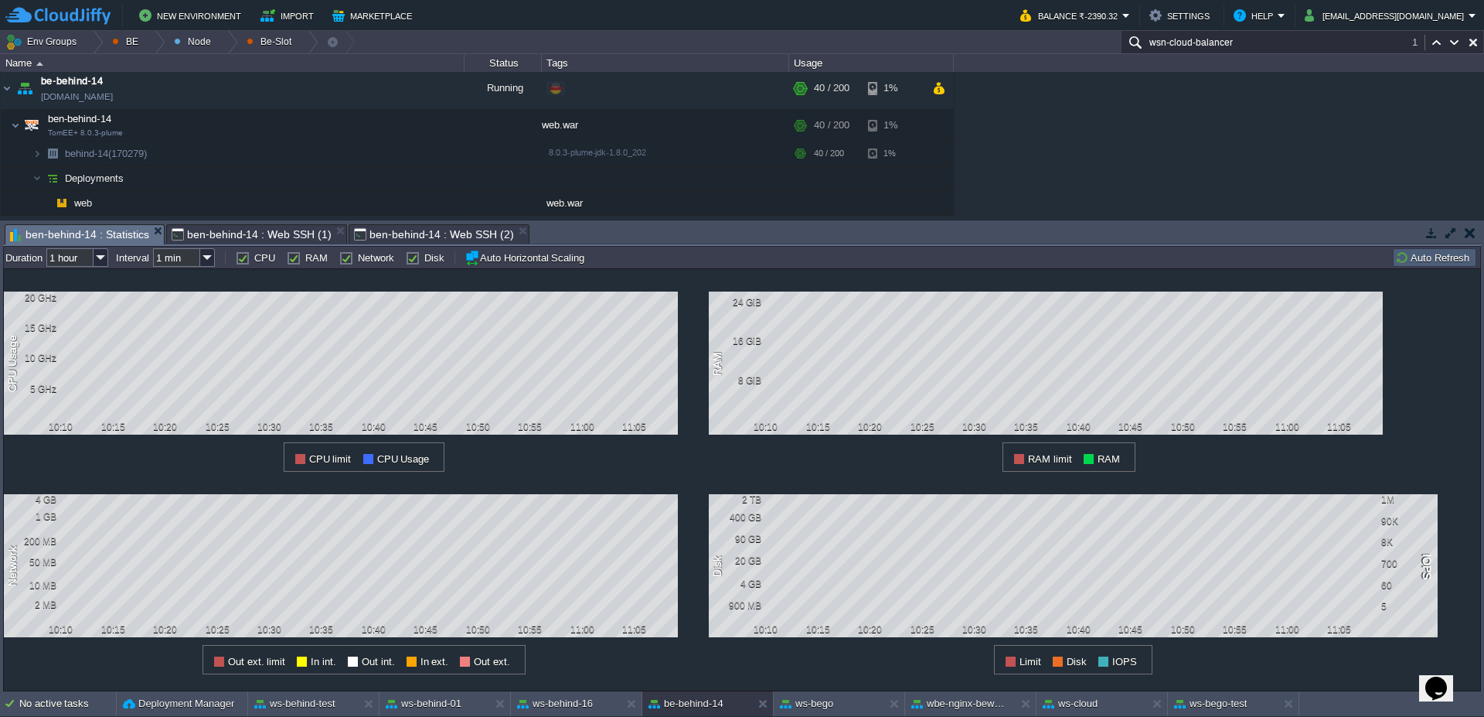
click at [1432, 264] on button "Auto Refresh" at bounding box center [1434, 257] width 79 height 14
click at [428, 233] on span "ben-behind-14 : Web SSH (2)" at bounding box center [434, 234] width 160 height 19
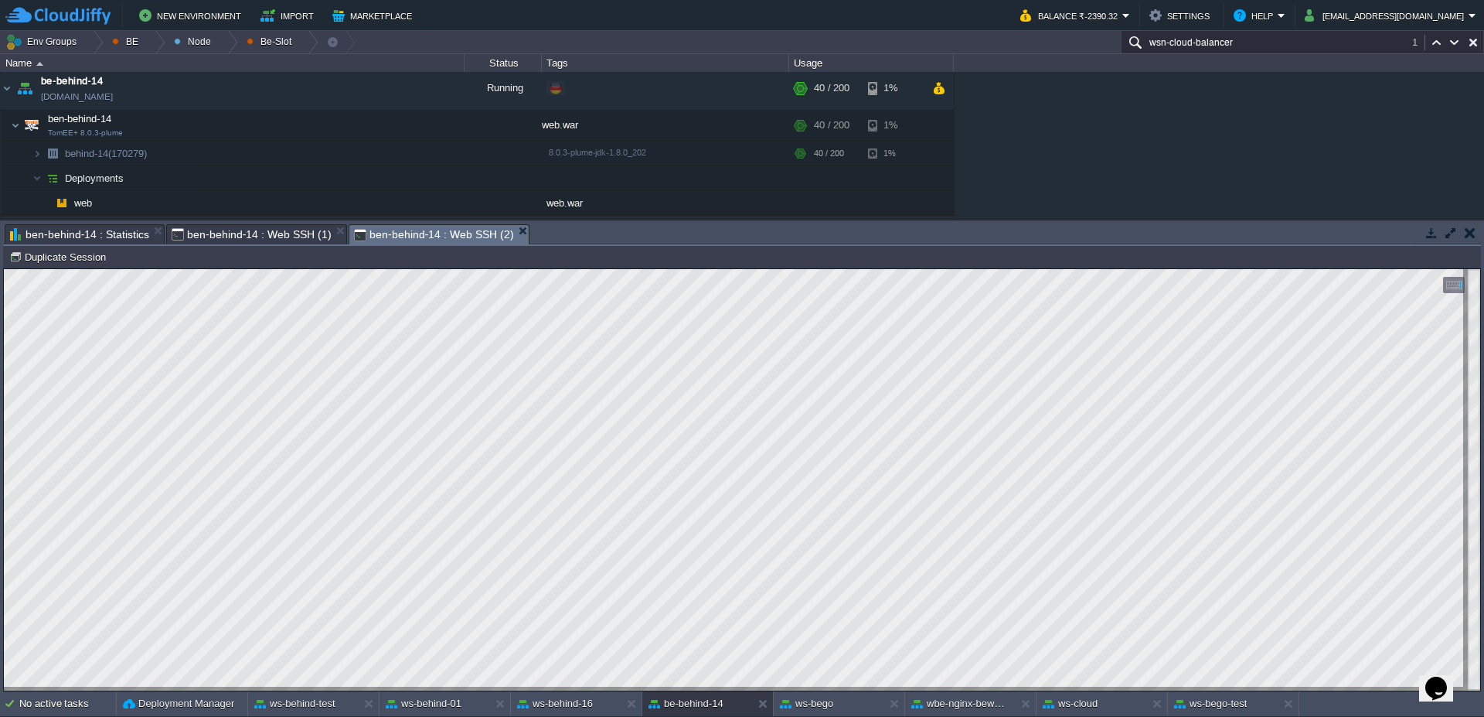
click at [225, 233] on span "ben-behind-14 : Web SSH (1)" at bounding box center [252, 234] width 160 height 19
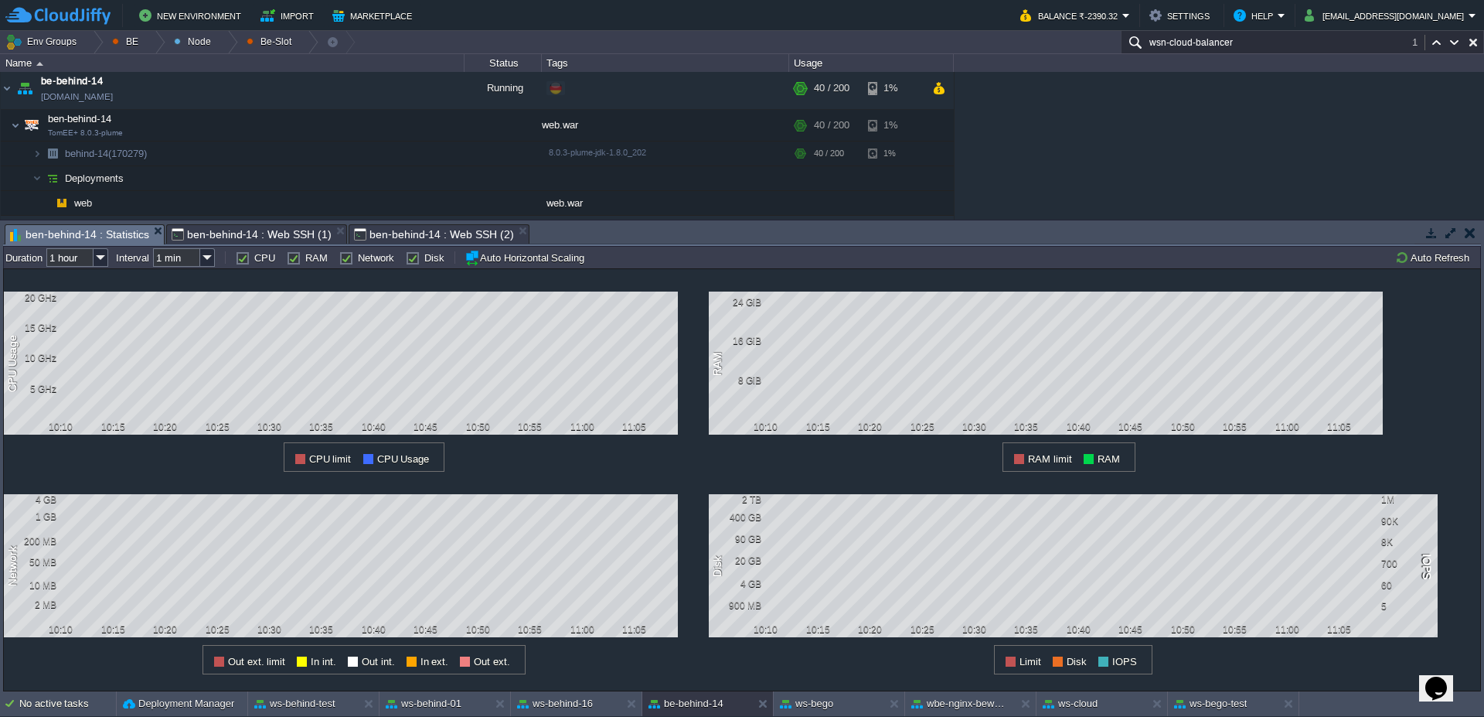
click at [79, 242] on span "ben-behind-14 : Statistics" at bounding box center [79, 234] width 139 height 19
click at [1443, 255] on button "Auto Refresh" at bounding box center [1434, 257] width 79 height 14
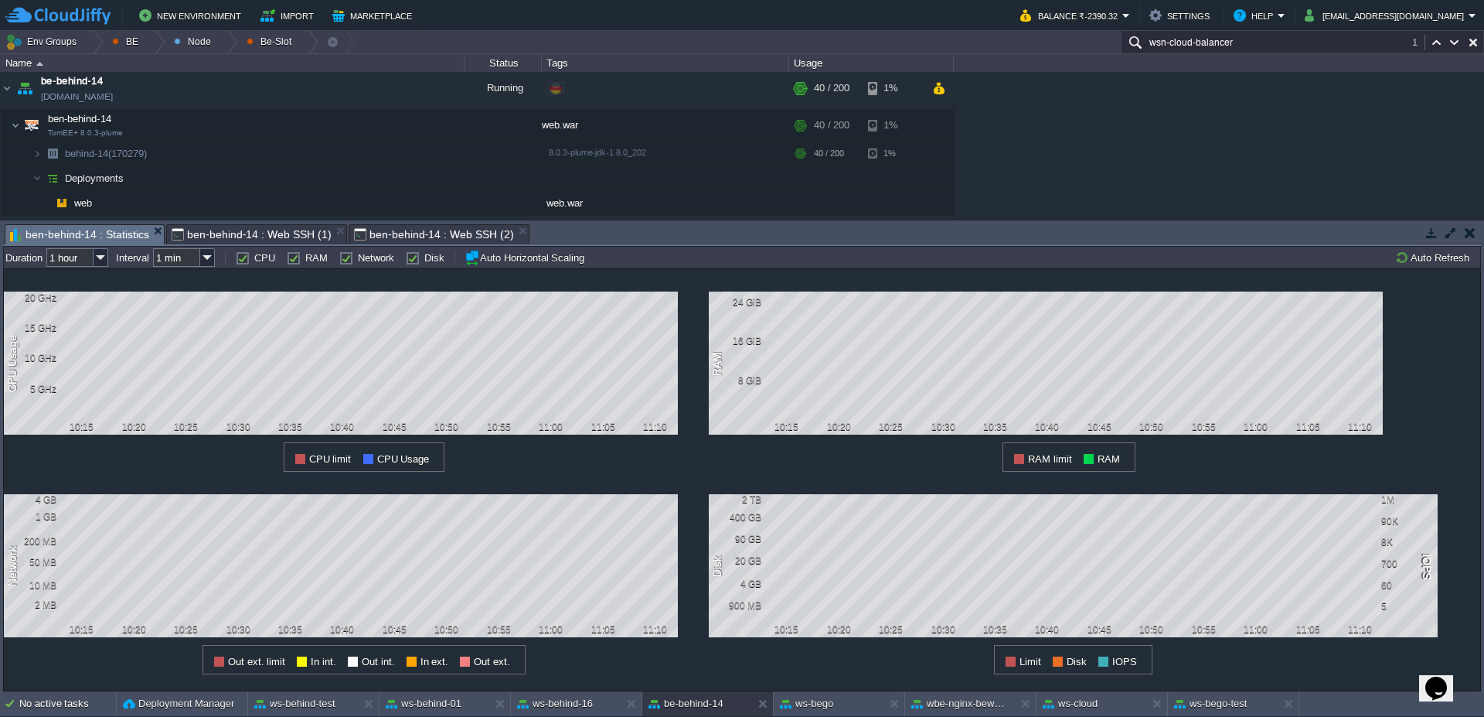
click at [251, 238] on span "ben-behind-14 : Web SSH (1)" at bounding box center [252, 234] width 160 height 19
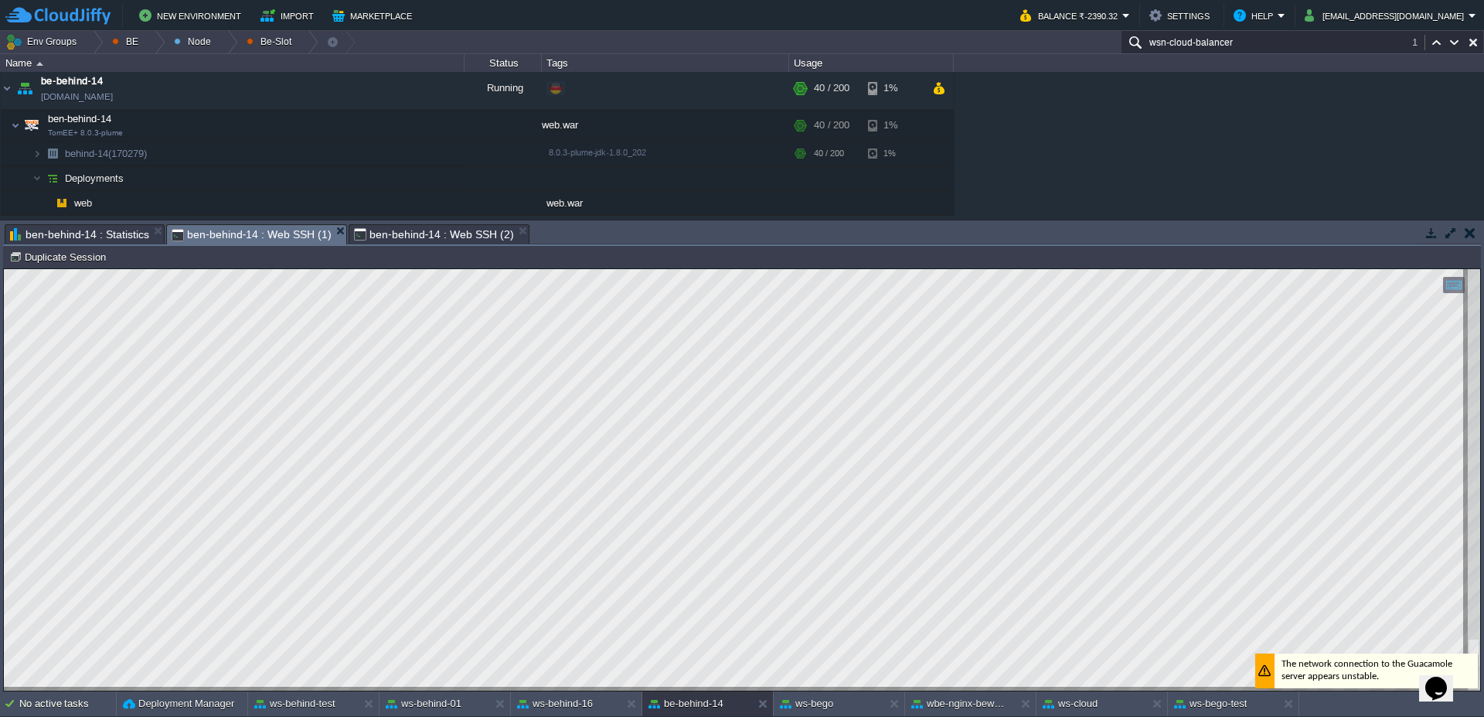
click at [437, 229] on span "ben-behind-14 : Web SSH (2)" at bounding box center [434, 234] width 160 height 19
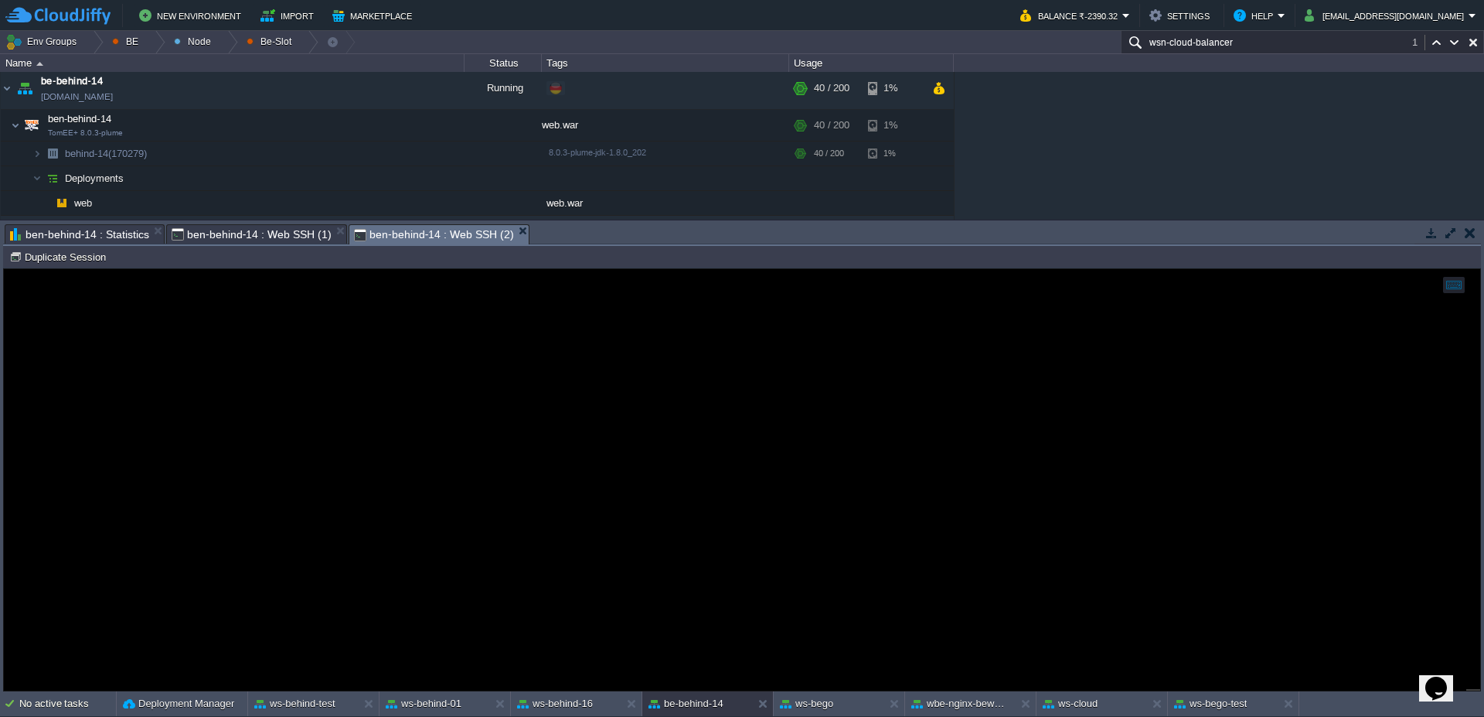
click at [125, 233] on span "ben-behind-14 : Statistics" at bounding box center [79, 234] width 139 height 19
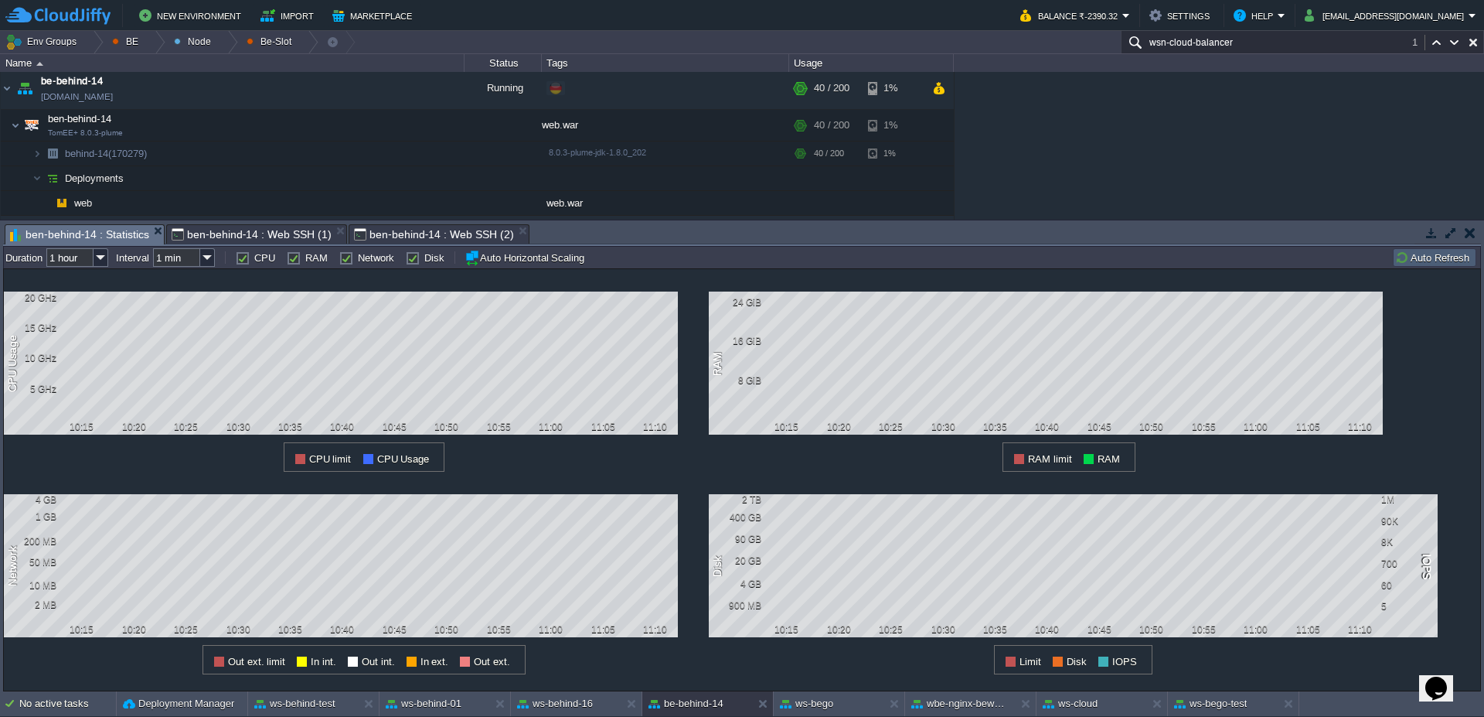
click at [1426, 252] on button "Auto Refresh" at bounding box center [1434, 257] width 79 height 14
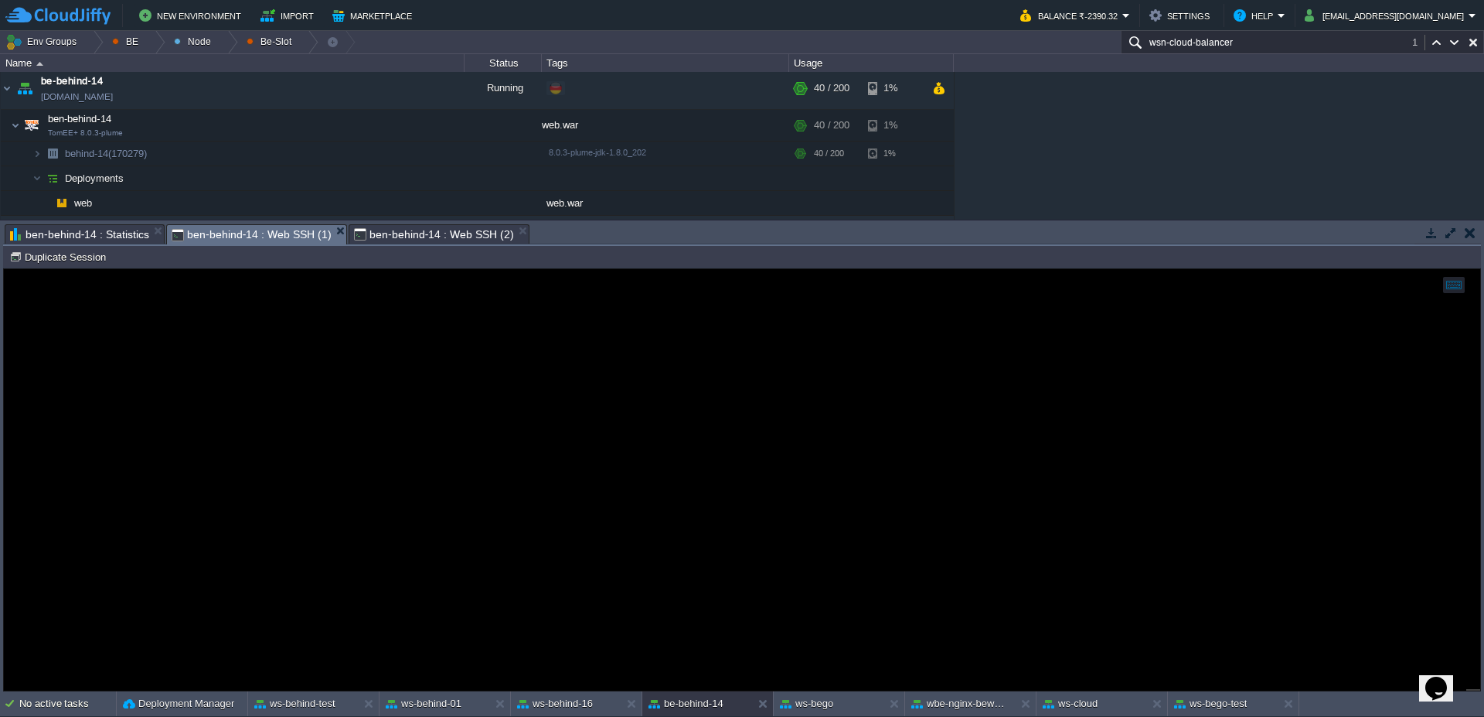
click at [247, 229] on span "ben-behind-14 : Web SSH (1)" at bounding box center [252, 234] width 160 height 19
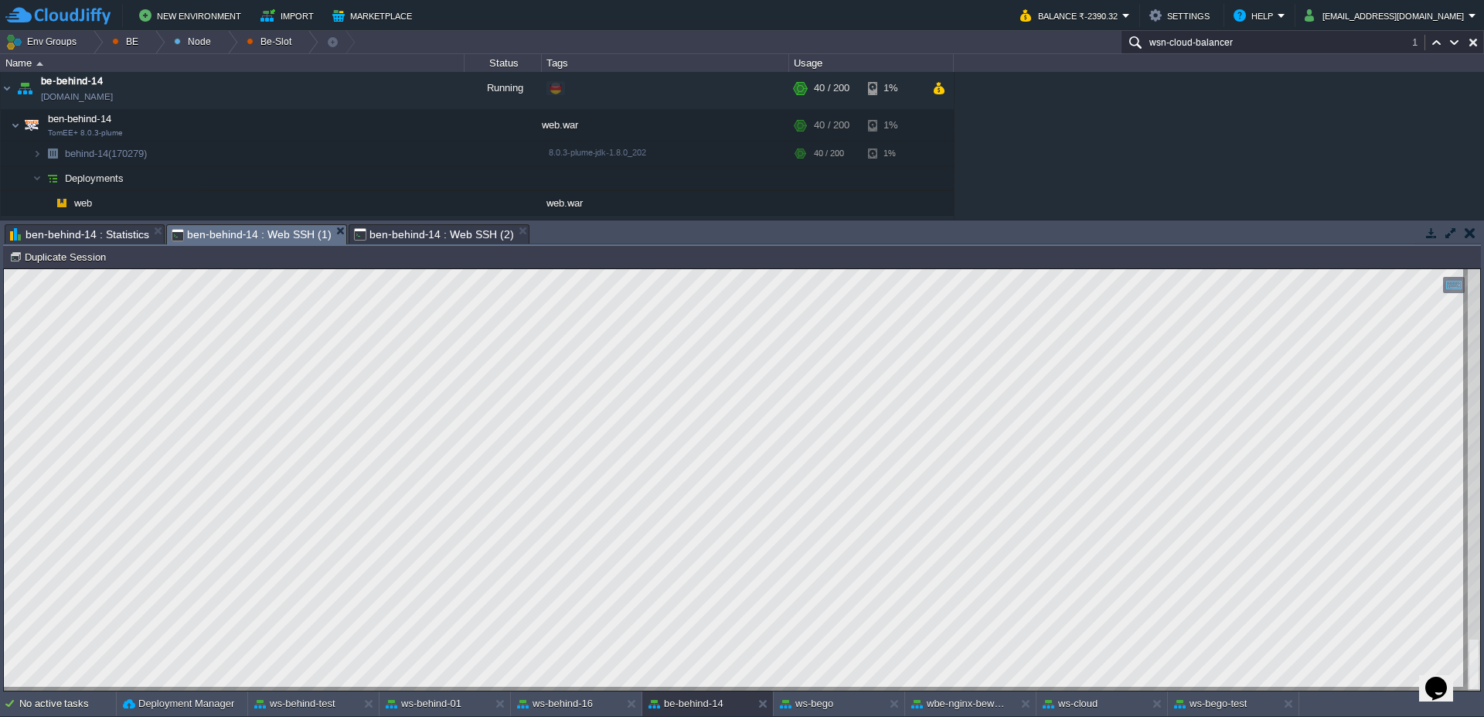
click at [394, 238] on span "ben-behind-14 : Web SSH (2)" at bounding box center [434, 234] width 160 height 19
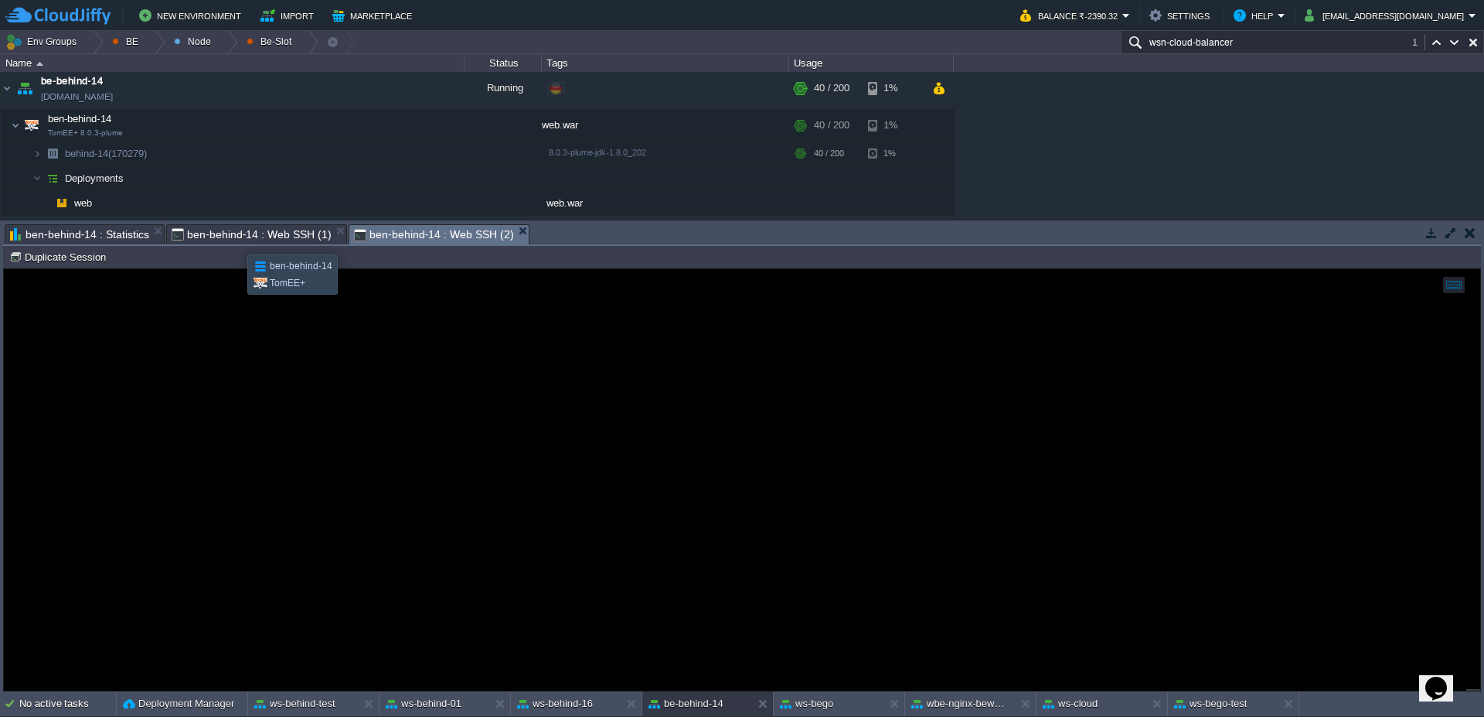
click at [236, 240] on span "ben-behind-14 : Web SSH (1)" at bounding box center [252, 234] width 160 height 19
click at [99, 231] on span "ben-behind-14 : Statistics" at bounding box center [79, 234] width 139 height 19
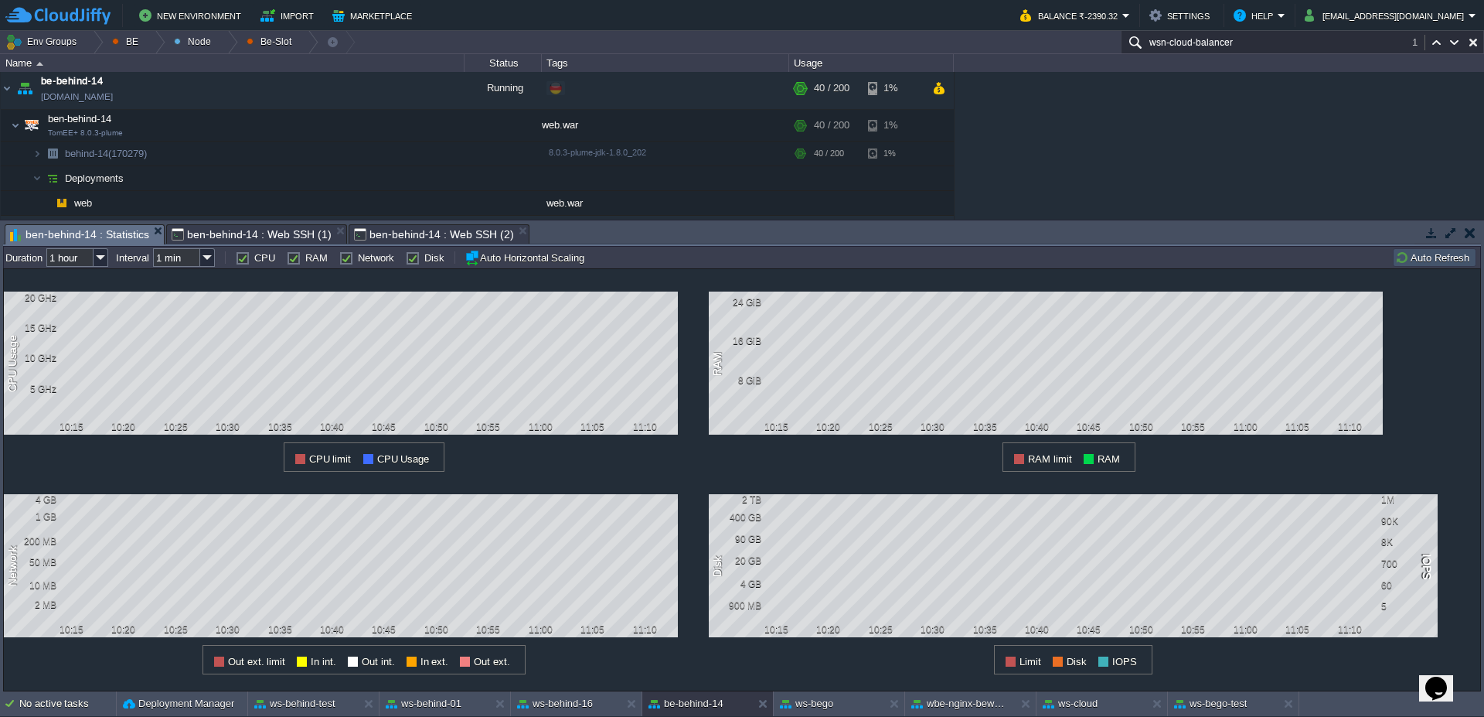
click at [1441, 254] on button "Auto Refresh" at bounding box center [1434, 257] width 79 height 14
click at [1440, 254] on button "Auto Refresh" at bounding box center [1434, 257] width 79 height 14
click at [232, 231] on span "ben-behind-14 : Web SSH (1)" at bounding box center [252, 234] width 160 height 19
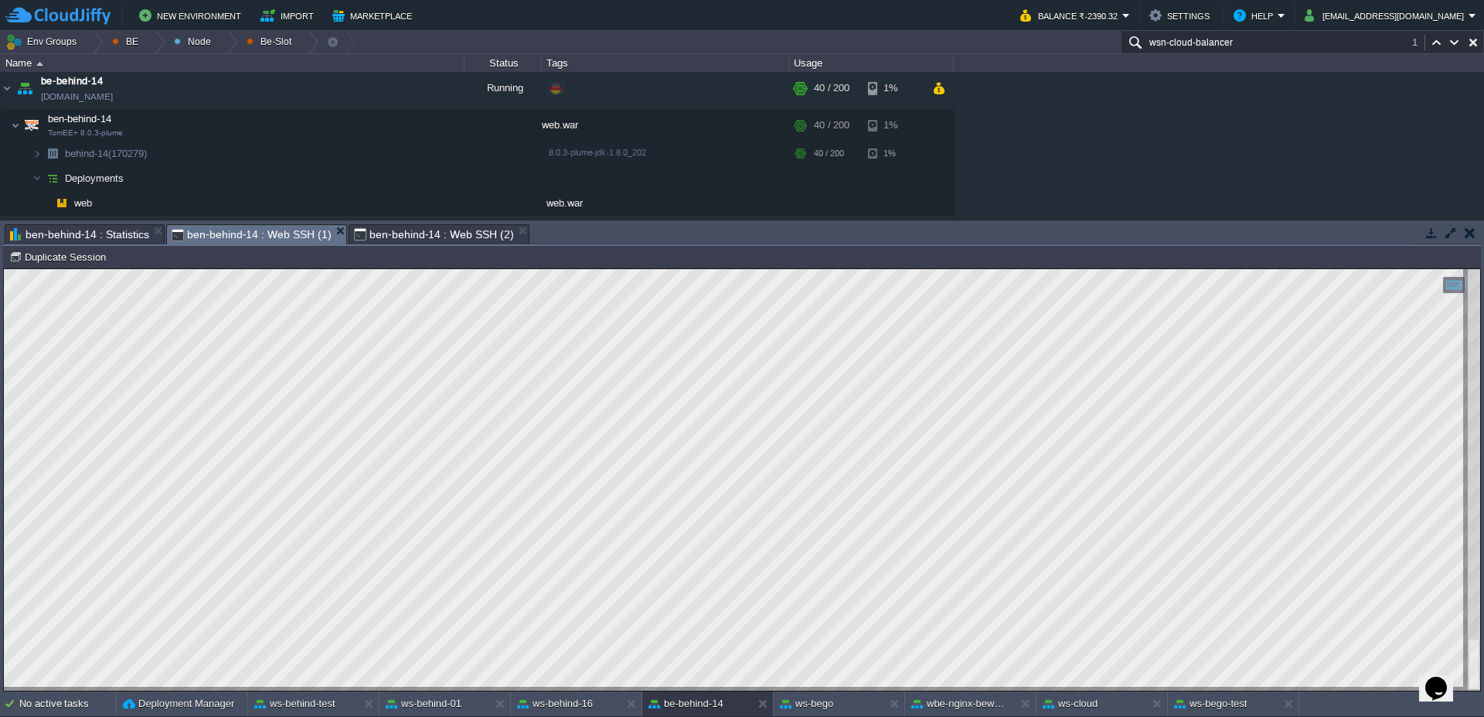
click at [405, 240] on span "ben-behind-14 : Web SSH (2)" at bounding box center [434, 234] width 160 height 19
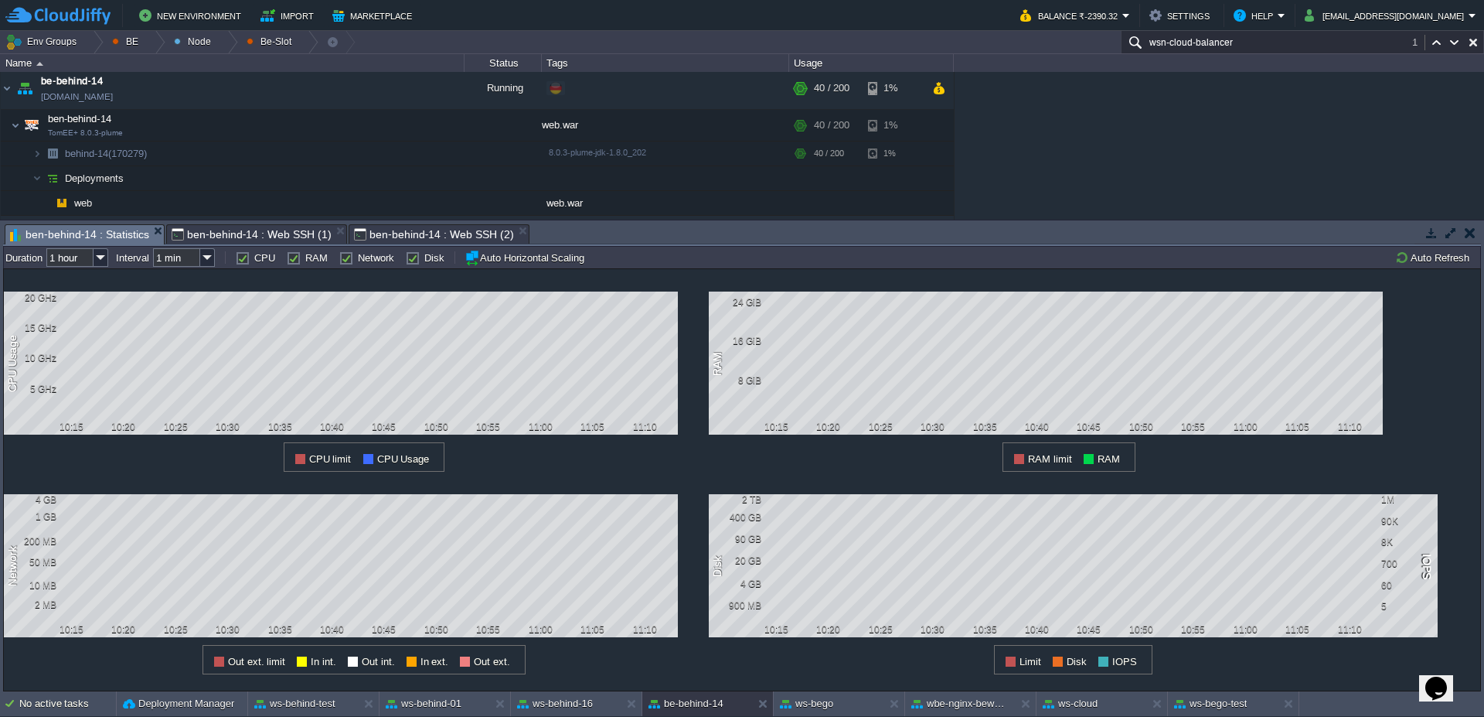
click at [83, 240] on span "ben-behind-14 : Statistics" at bounding box center [79, 234] width 139 height 19
click at [1436, 264] on td "Auto Refresh" at bounding box center [1434, 257] width 83 height 19
click at [1432, 259] on button "Auto Refresh" at bounding box center [1434, 257] width 79 height 14
click at [1432, 262] on button "Auto Refresh" at bounding box center [1434, 257] width 79 height 14
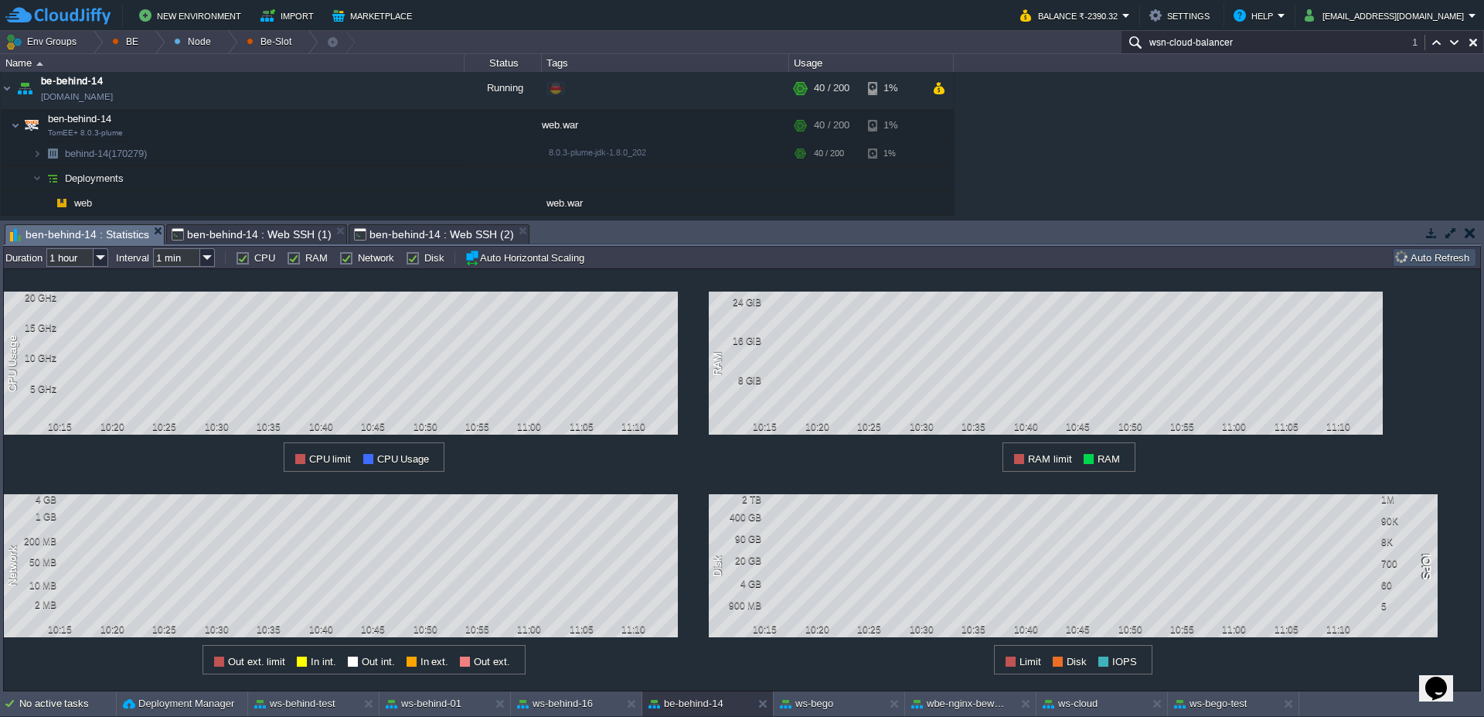
click at [1432, 262] on button "Auto Refresh" at bounding box center [1434, 257] width 79 height 14
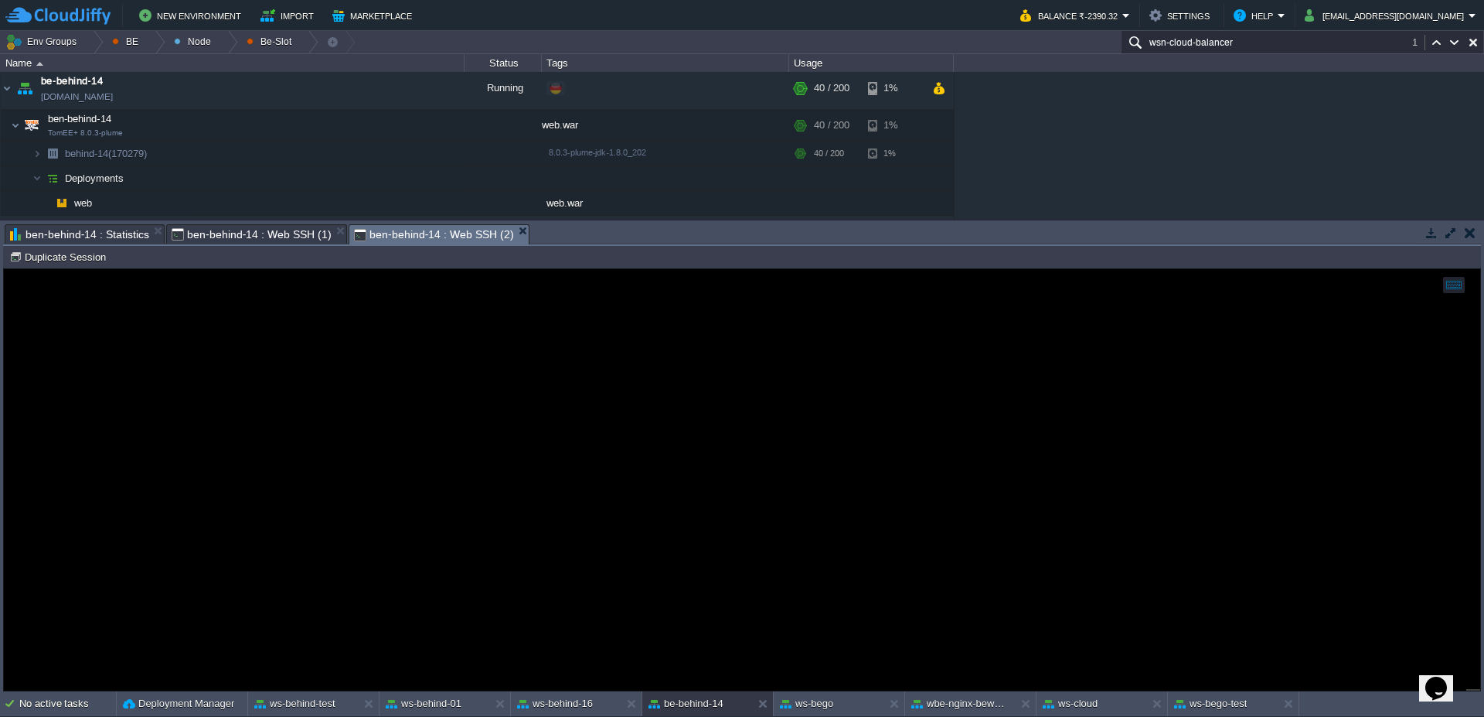
click at [405, 230] on span "ben-behind-14 : Web SSH (2)" at bounding box center [434, 234] width 160 height 19
click at [293, 234] on span "ben-behind-14 : Web SSH (1)" at bounding box center [252, 234] width 160 height 19
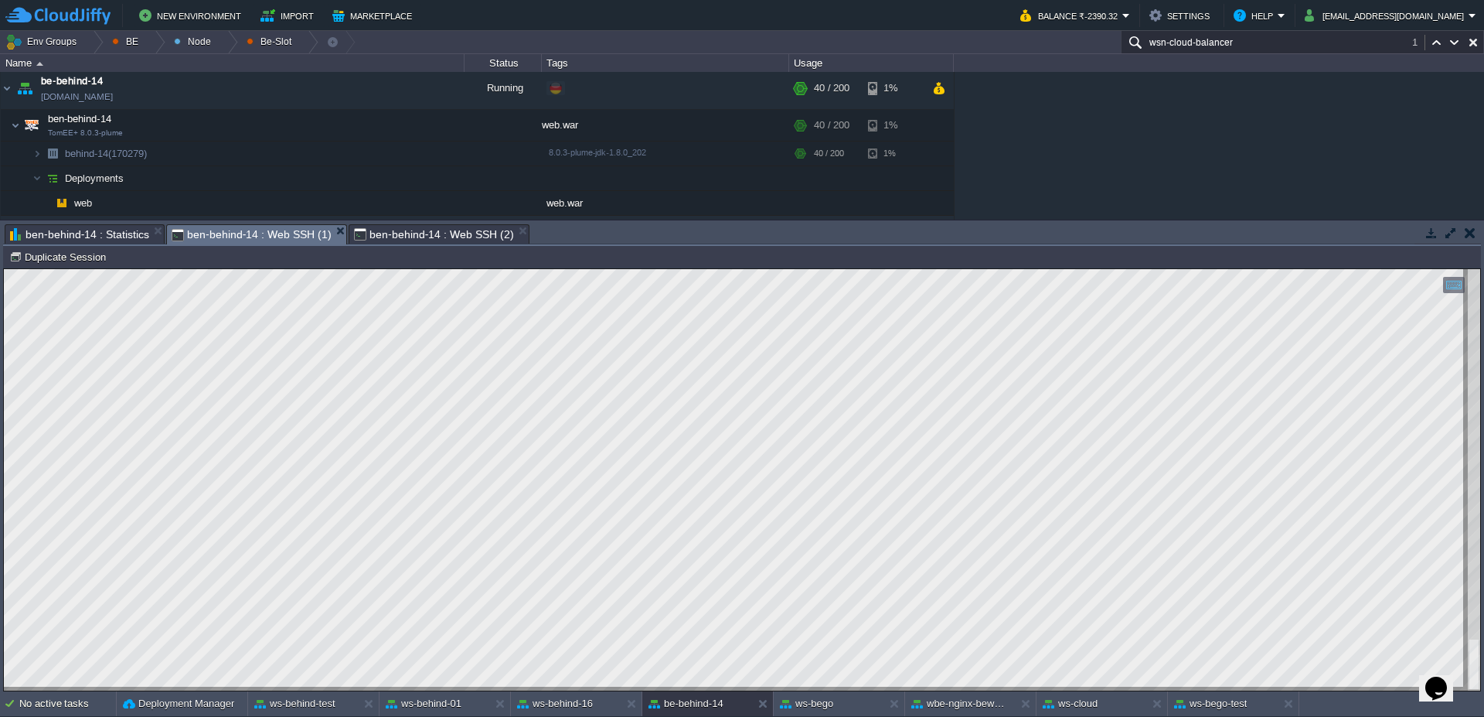
click at [55, 229] on span "ben-behind-14 : Statistics" at bounding box center [79, 234] width 139 height 19
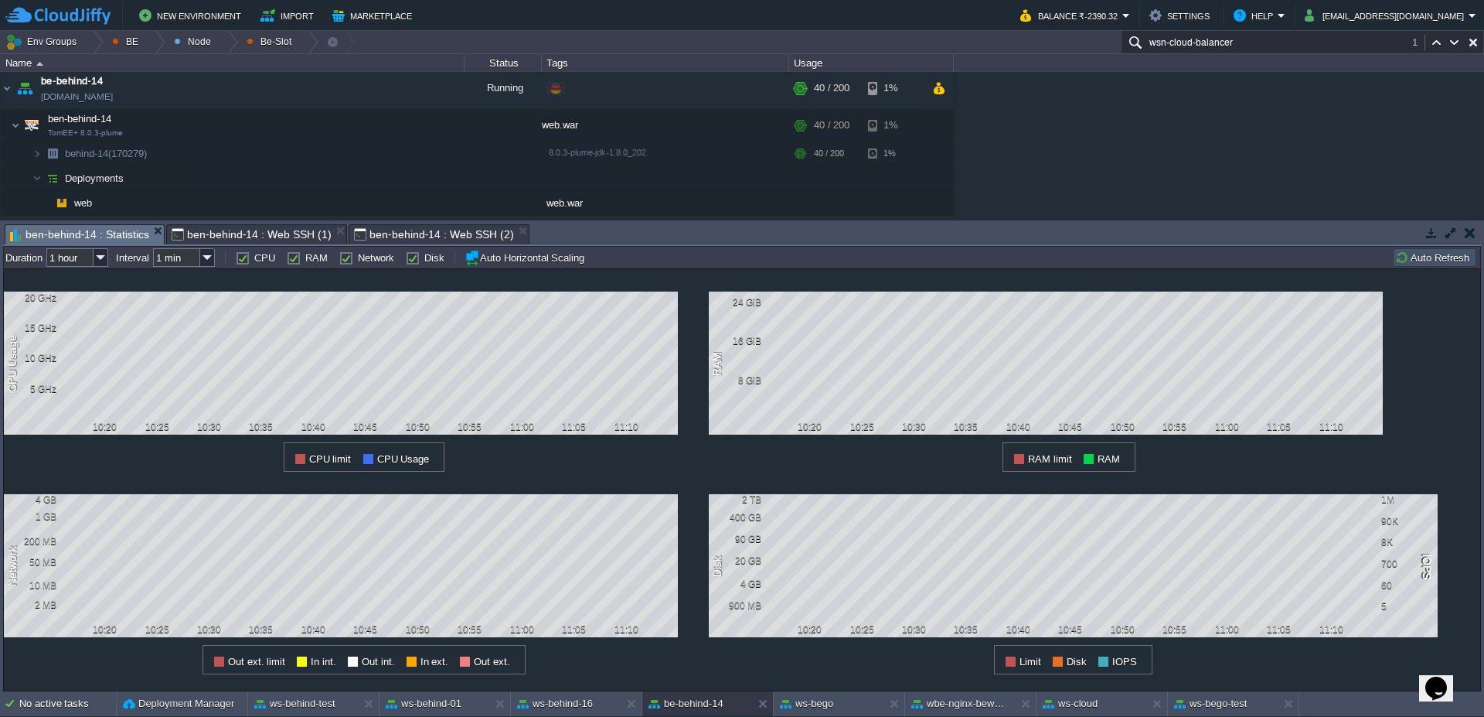
click at [1421, 259] on button "Auto Refresh" at bounding box center [1434, 257] width 79 height 14
click at [441, 236] on span "ben-behind-14 : Web SSH (2)" at bounding box center [434, 234] width 160 height 19
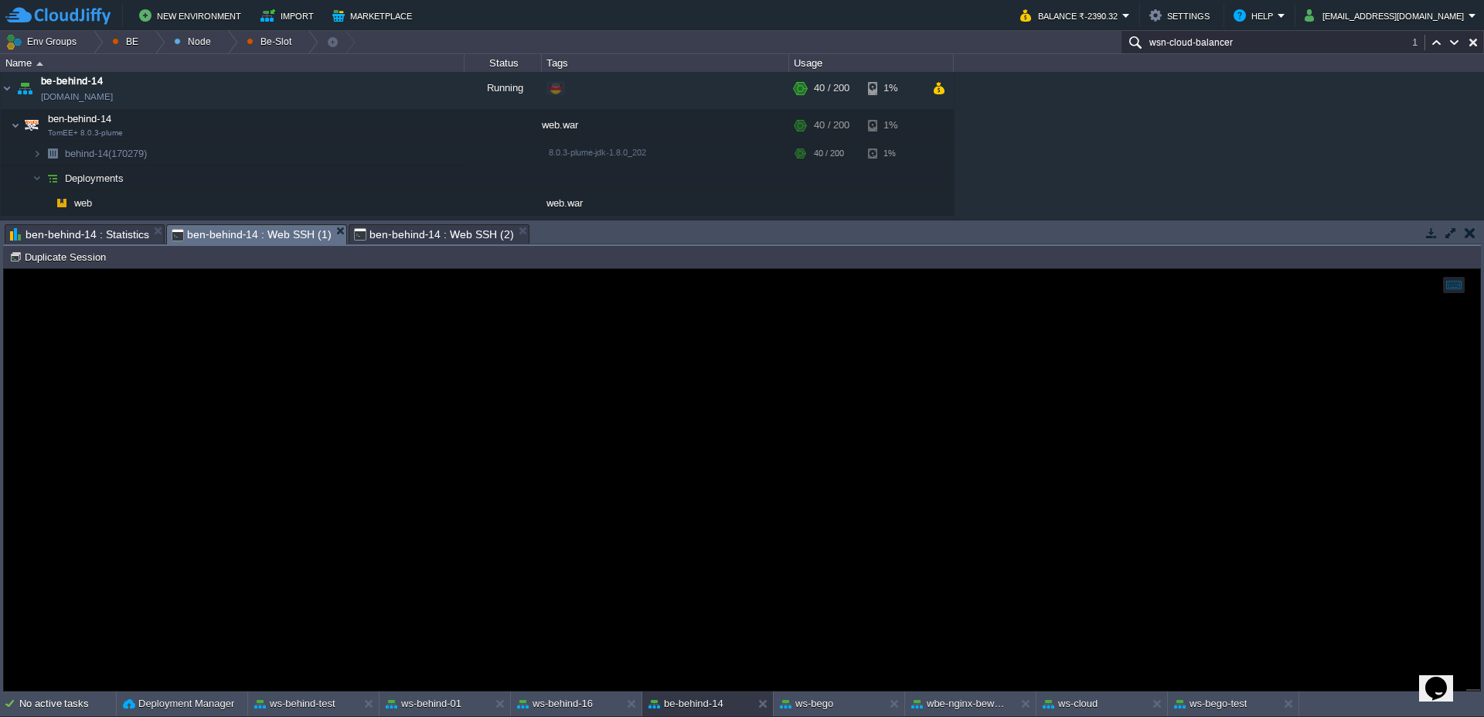
click at [203, 235] on span "ben-behind-14 : Web SSH (1)" at bounding box center [252, 234] width 160 height 19
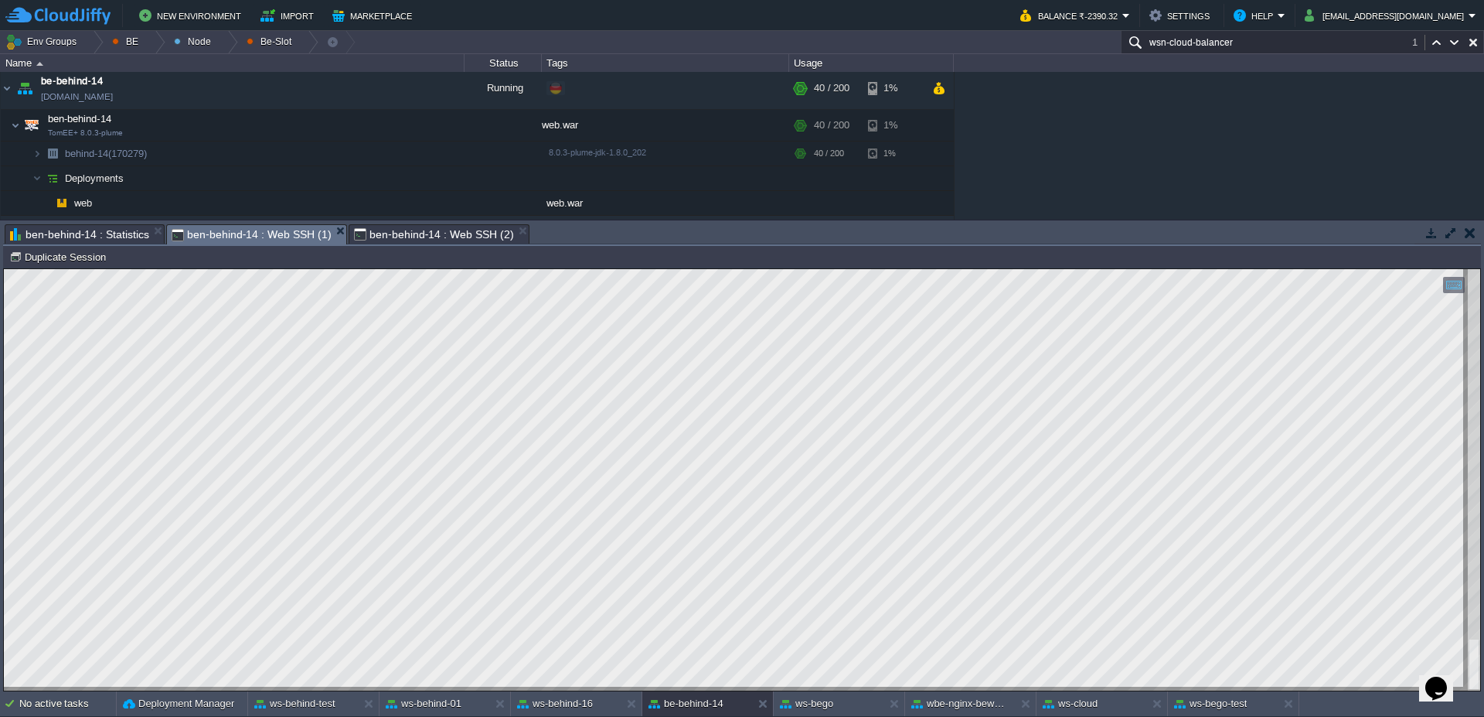
click at [104, 237] on span "ben-behind-14 : Statistics" at bounding box center [79, 234] width 139 height 19
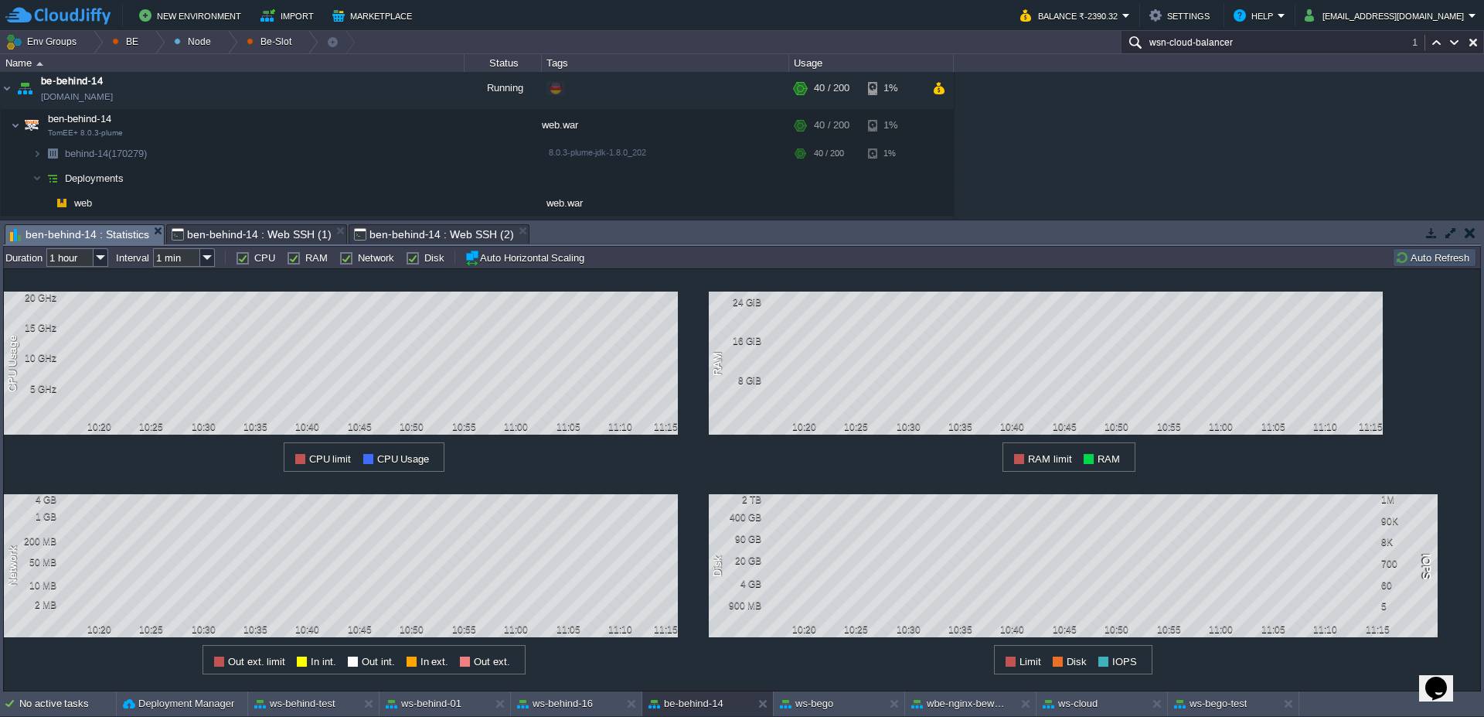
click at [1431, 261] on button "Auto Refresh" at bounding box center [1434, 257] width 79 height 14
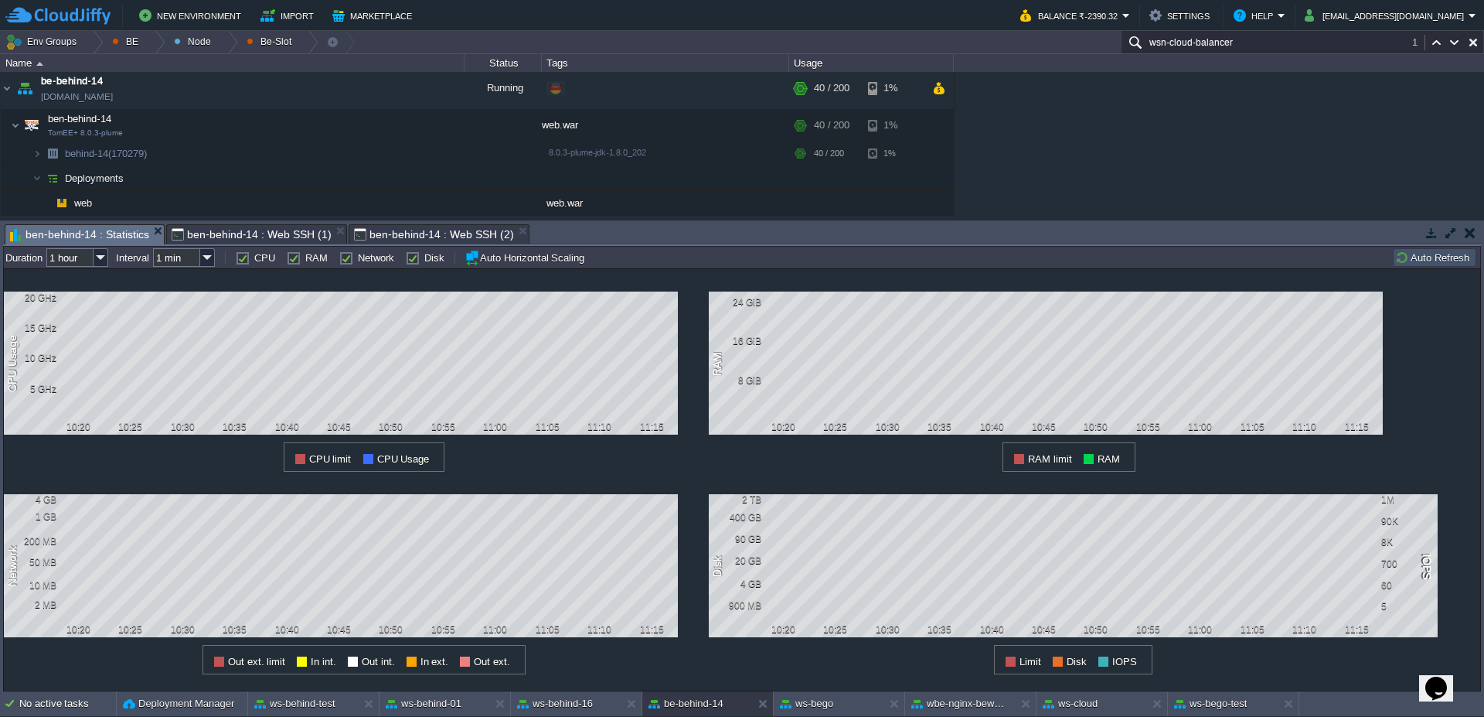
click at [248, 236] on span "ben-behind-14 : Web SSH (1)" at bounding box center [252, 234] width 160 height 19
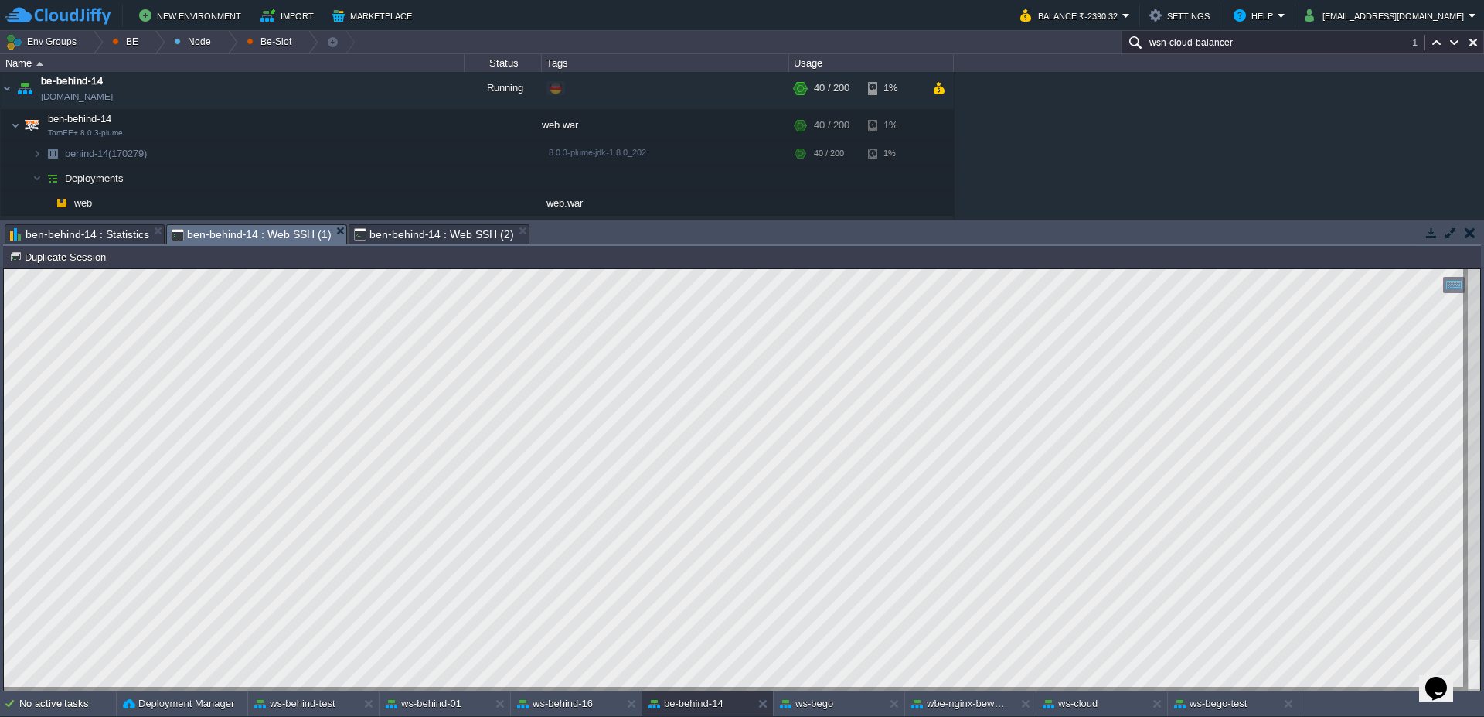
click at [421, 237] on span "ben-behind-14 : Web SSH (2)" at bounding box center [434, 234] width 160 height 19
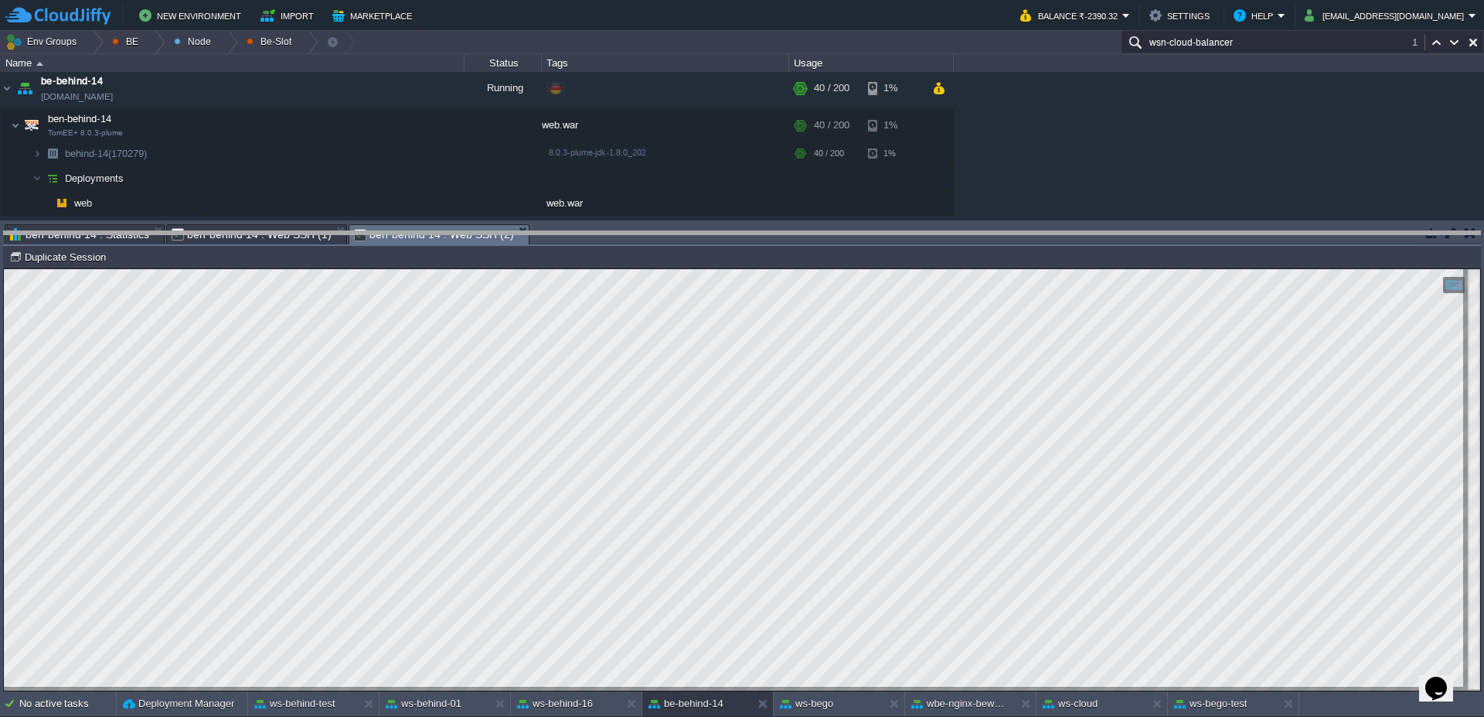
drag, startPoint x: 604, startPoint y: 238, endPoint x: 605, endPoint y: 256, distance: 17.8
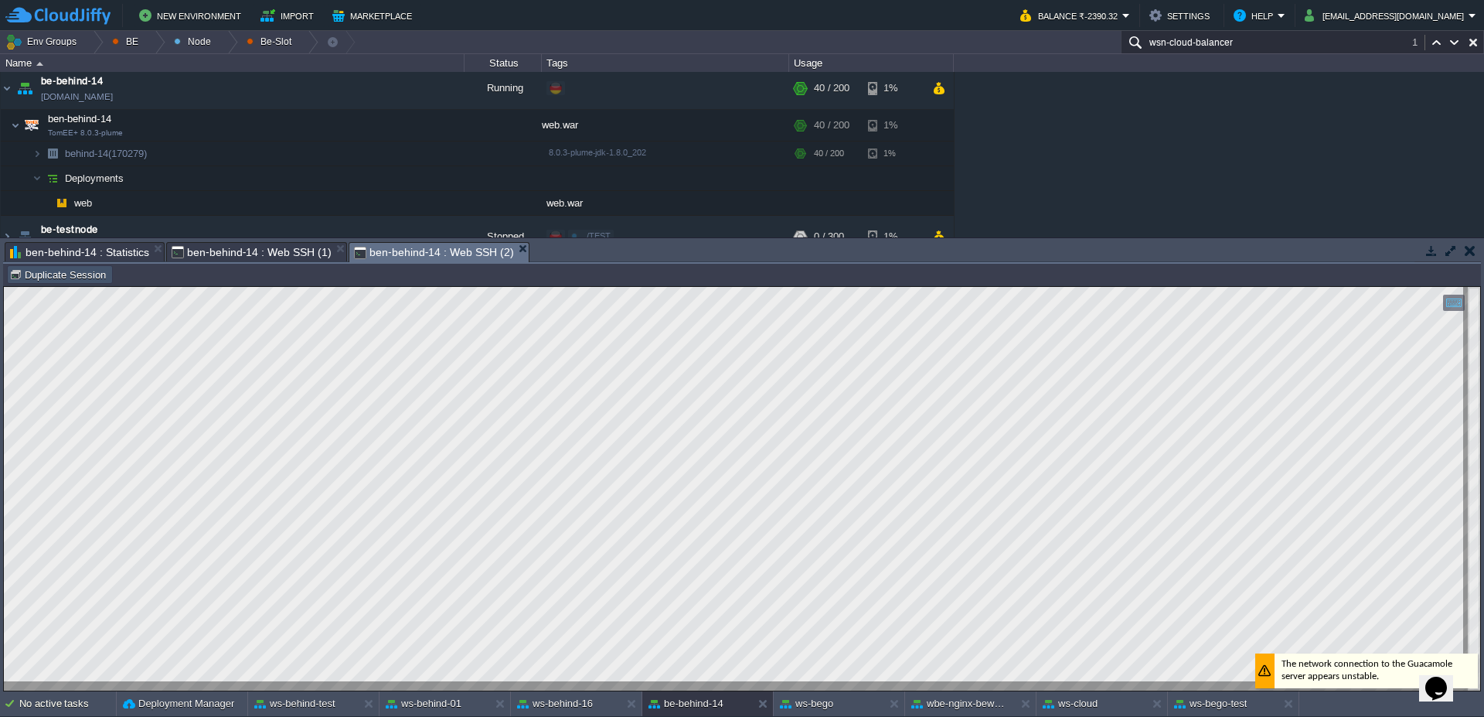
click at [66, 272] on button "Duplicate Session" at bounding box center [59, 274] width 101 height 14
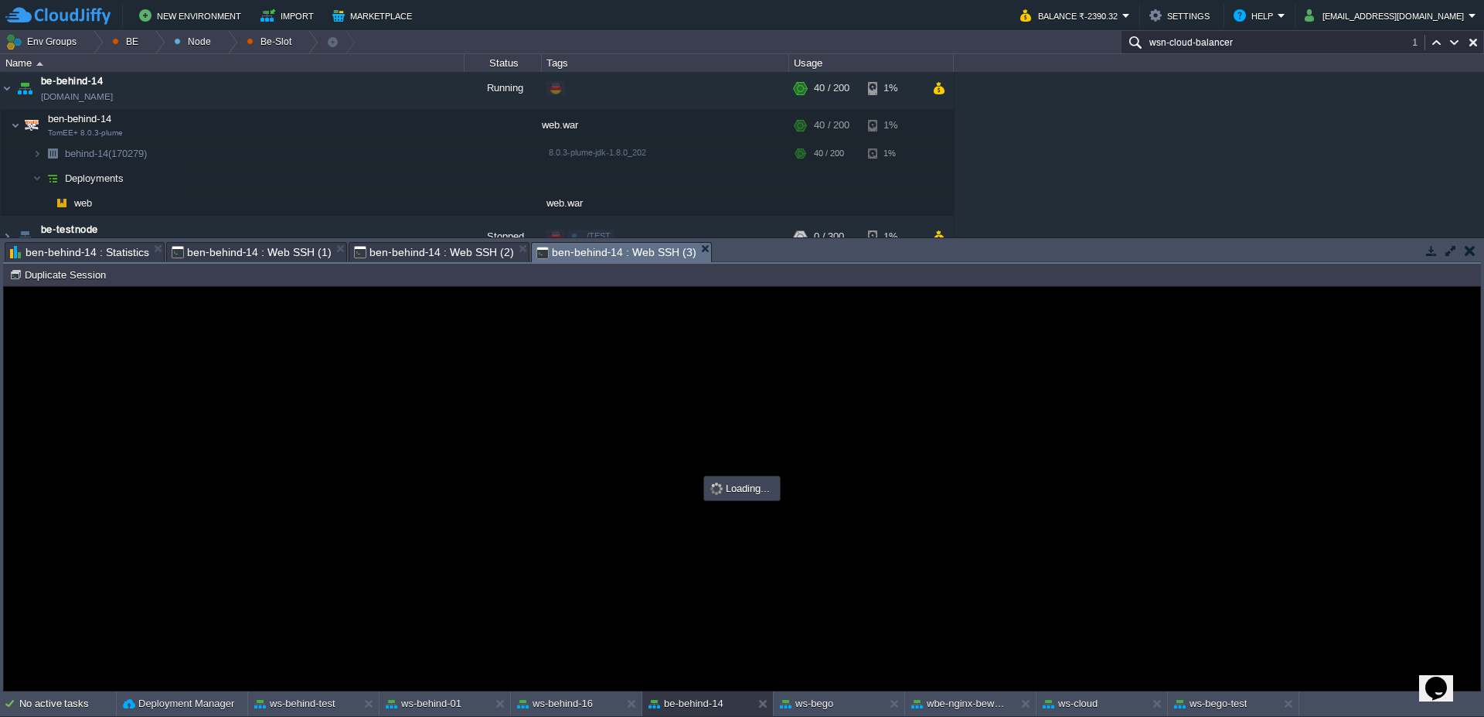
type input "#000000"
click at [417, 247] on span "ben-behind-14 : Web SSH (2)" at bounding box center [434, 252] width 160 height 19
click at [607, 257] on span "ben-behind-14 : Web SSH (3)" at bounding box center [617, 252] width 160 height 19
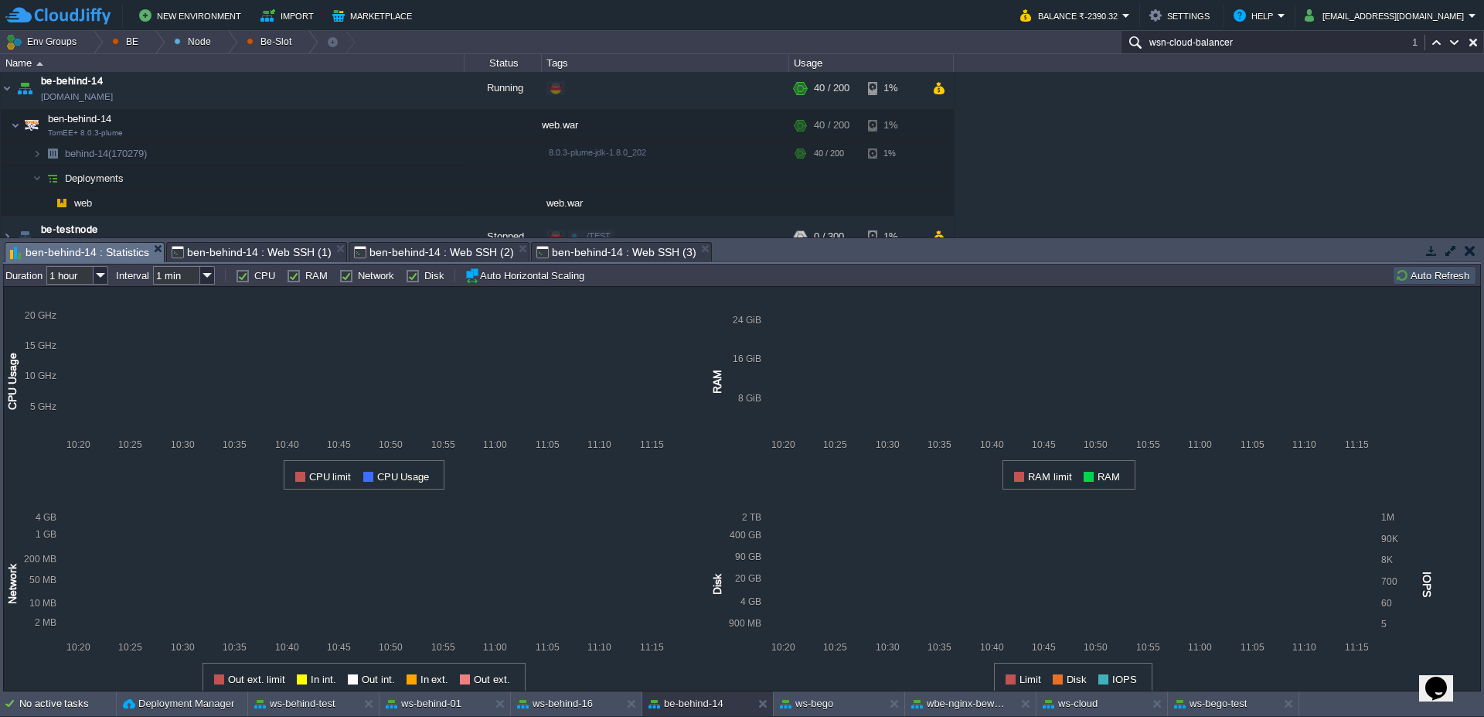
click at [111, 257] on span "ben-behind-14 : Statistics" at bounding box center [79, 252] width 139 height 19
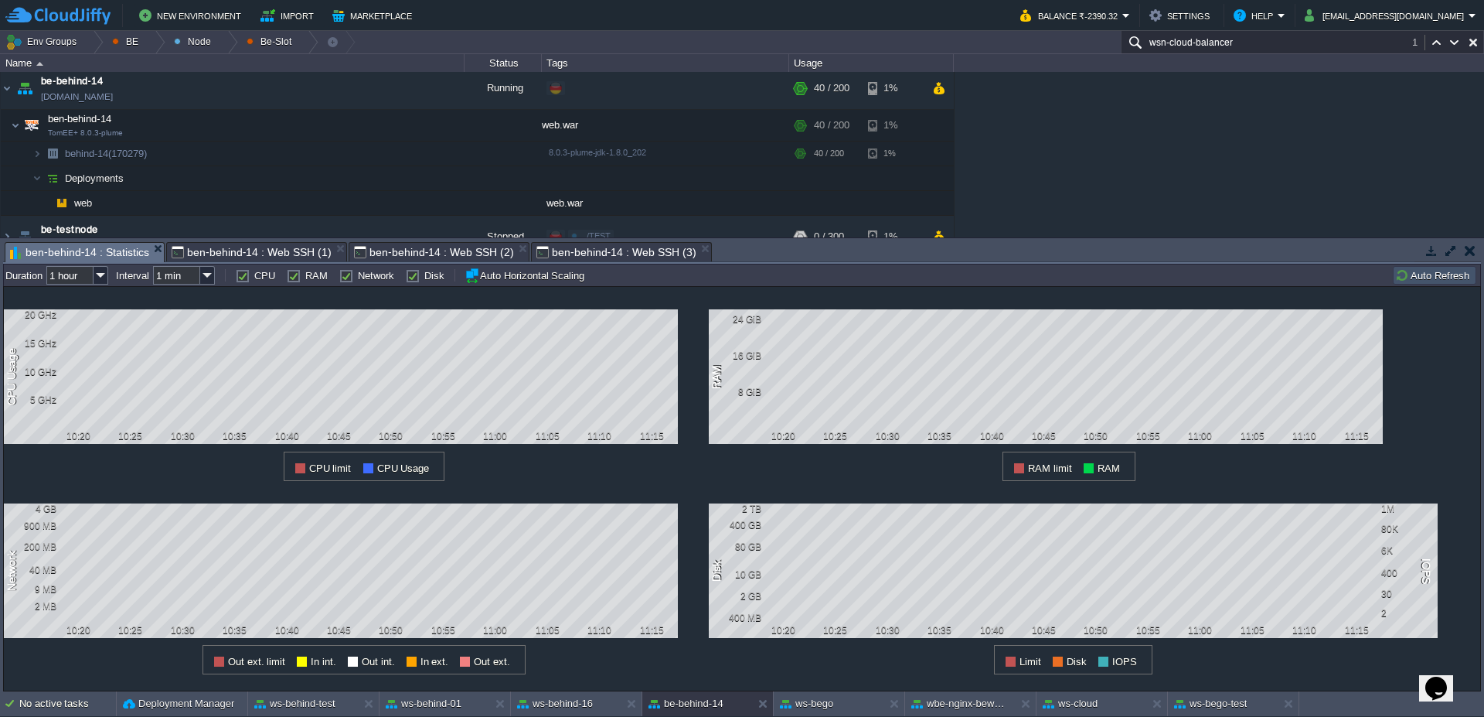
click at [1422, 275] on button "Auto Refresh" at bounding box center [1434, 275] width 79 height 14
click at [1424, 276] on button "Auto Refresh" at bounding box center [1434, 275] width 79 height 14
click at [640, 246] on span "ben-behind-14 : Web SSH (3)" at bounding box center [617, 252] width 160 height 19
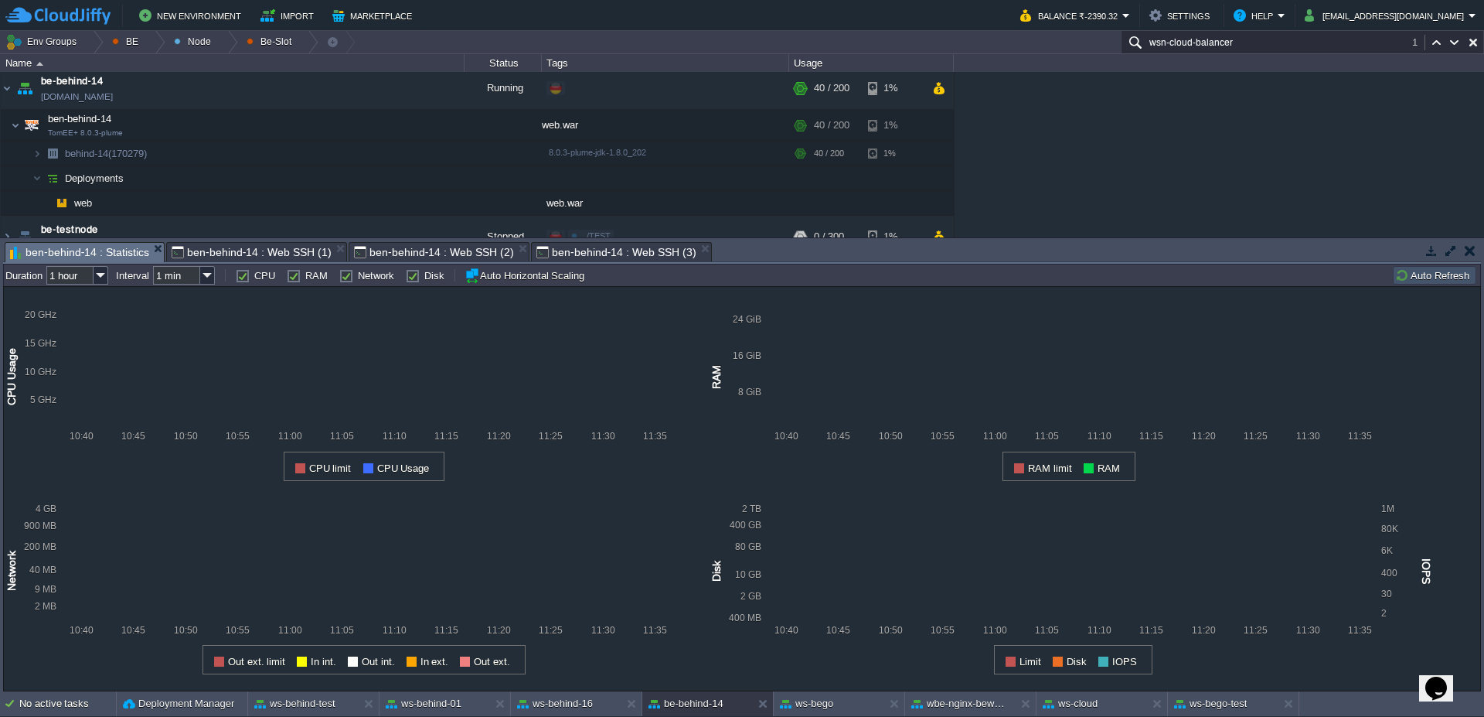
click at [105, 253] on span "ben-behind-14 : Statistics" at bounding box center [79, 252] width 139 height 19
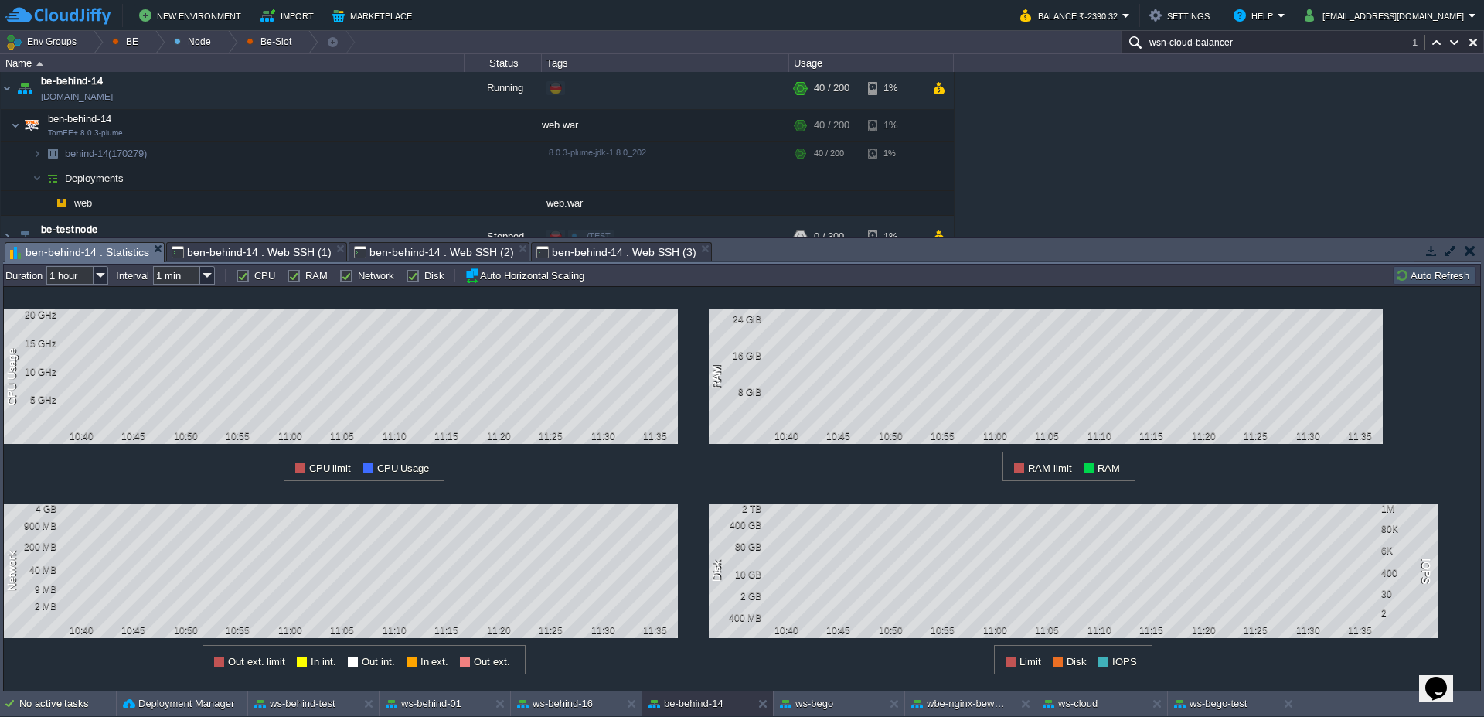
click at [1456, 277] on button "Auto Refresh" at bounding box center [1434, 275] width 79 height 14
click at [1432, 280] on button "Auto Refresh" at bounding box center [1434, 275] width 79 height 14
